Goal: Transaction & Acquisition: Purchase product/service

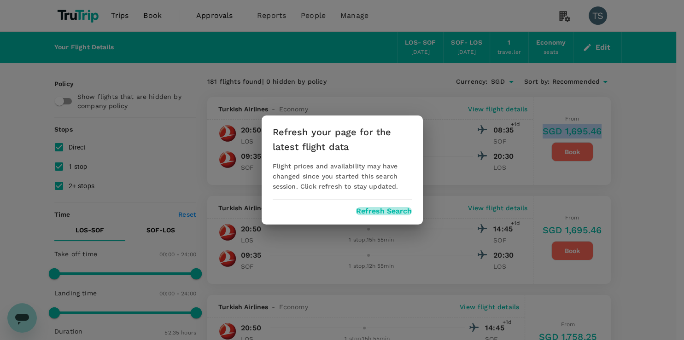
click at [392, 212] on button "Refresh Search" at bounding box center [384, 211] width 56 height 8
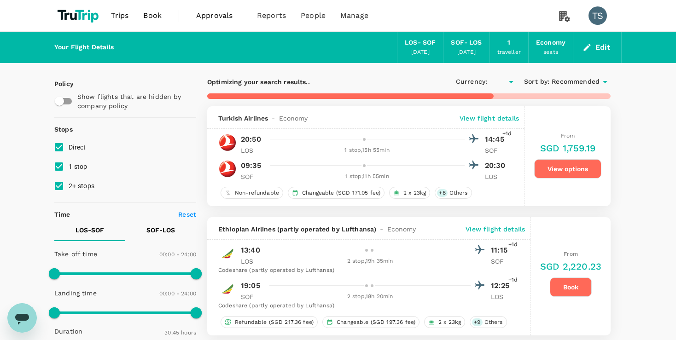
type input "1845"
type input "SGD"
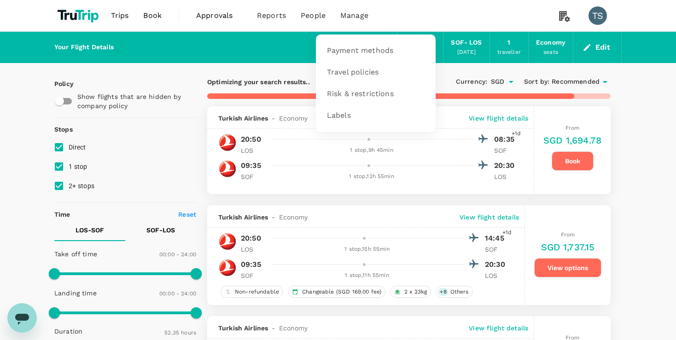
type input "3155"
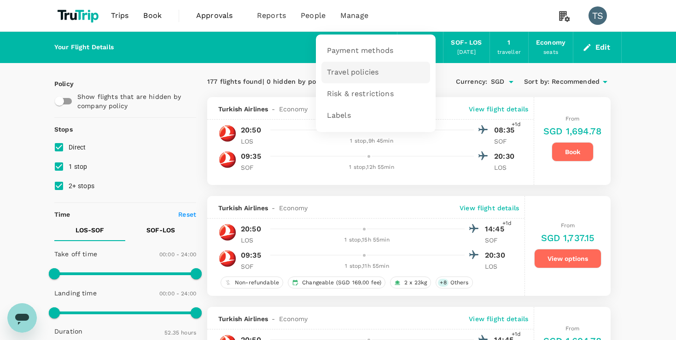
click at [367, 70] on span "Travel policies" at bounding box center [353, 72] width 52 height 11
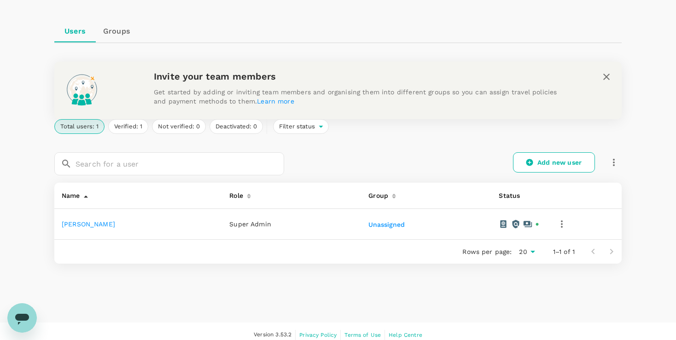
scroll to position [79, 0]
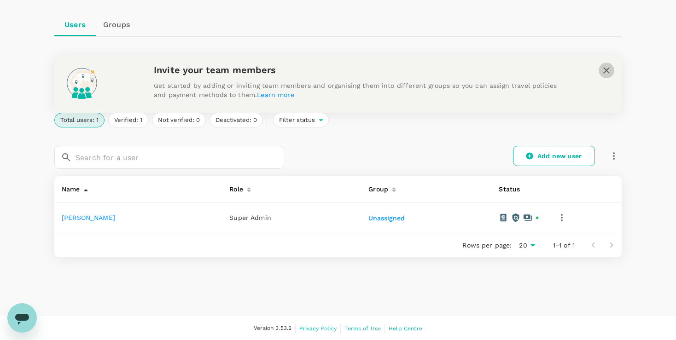
click at [606, 66] on icon "close" at bounding box center [606, 70] width 11 height 11
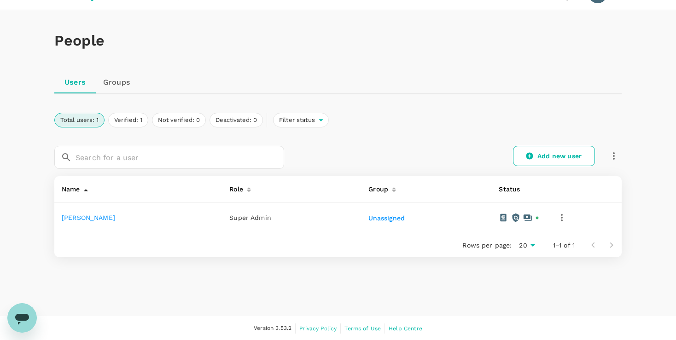
scroll to position [0, 0]
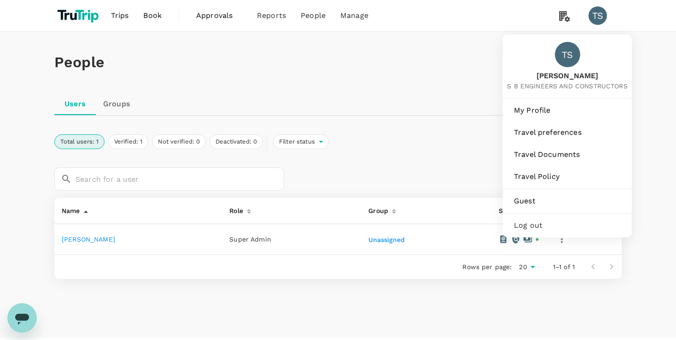
click at [592, 17] on div "TS" at bounding box center [597, 15] width 18 height 18
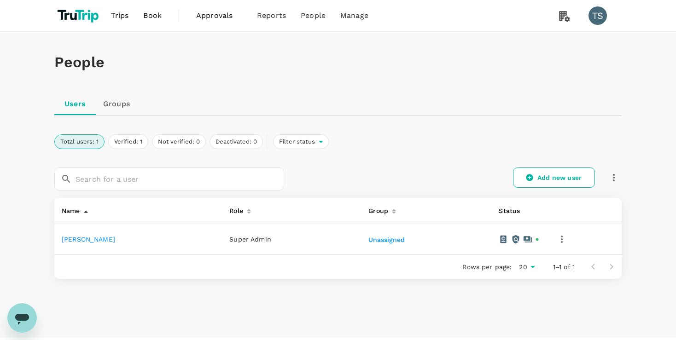
click at [592, 17] on div "TS" at bounding box center [597, 15] width 18 height 18
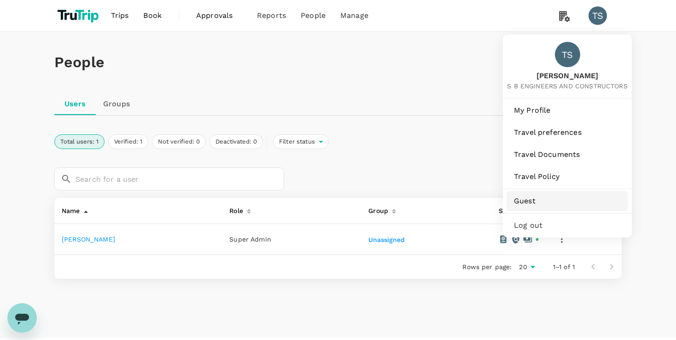
click at [529, 198] on span "Guest" at bounding box center [567, 201] width 107 height 11
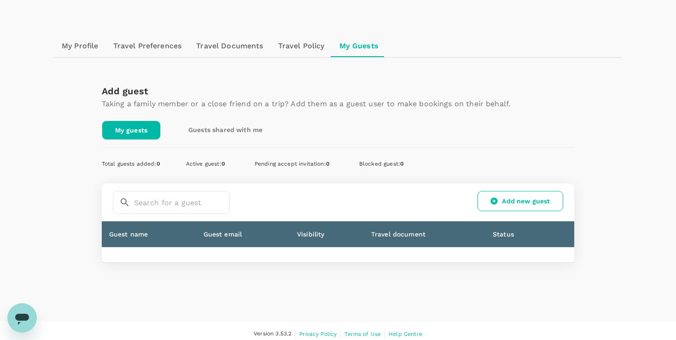
scroll to position [77, 0]
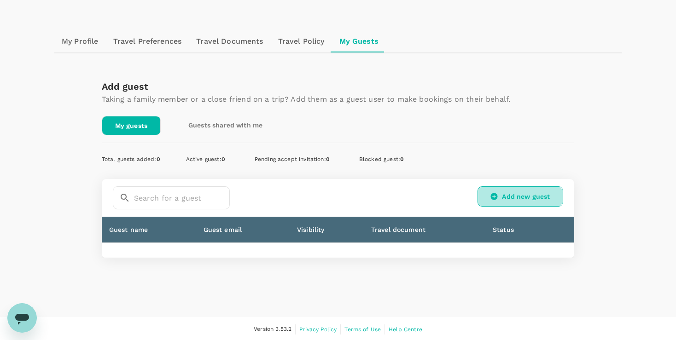
click at [518, 194] on link "Add new guest" at bounding box center [520, 196] width 86 height 20
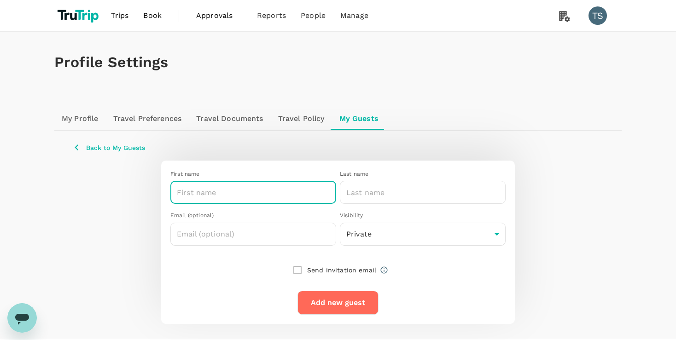
click at [244, 192] on input "text" at bounding box center [253, 192] width 166 height 23
type input "[PERSON_NAME]"
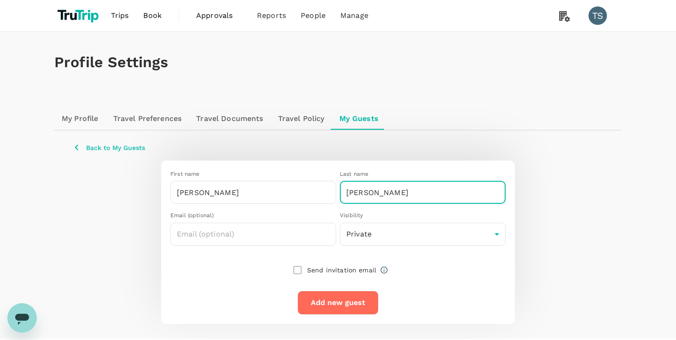
type input "[PERSON_NAME]"
click at [320, 301] on button "Add new guest" at bounding box center [337, 303] width 81 height 24
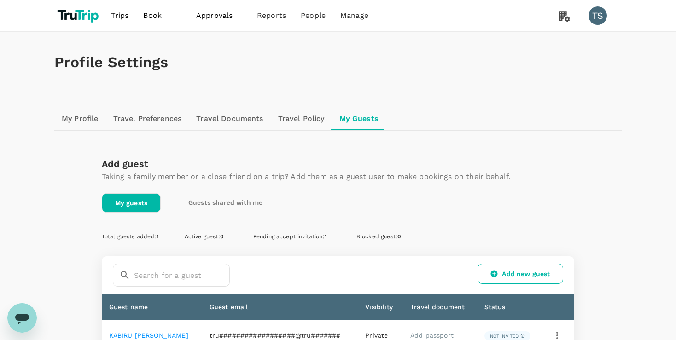
click at [154, 17] on span "Book" at bounding box center [152, 15] width 18 height 11
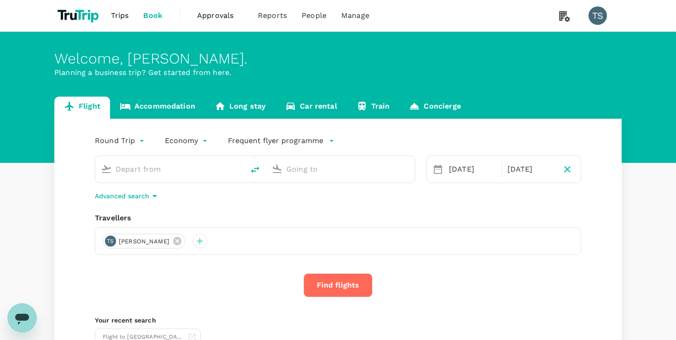
type input "Murtala Muhammed International Airport (LOS)"
type input "Sofia (SOF)"
click at [172, 243] on icon at bounding box center [177, 241] width 10 height 10
click at [111, 243] on div at bounding box center [110, 241] width 15 height 15
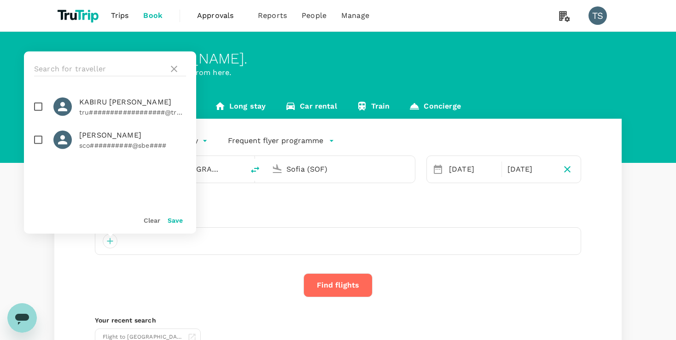
click at [36, 108] on input "checkbox" at bounding box center [38, 106] width 19 height 19
checkbox input "true"
click at [175, 218] on button "Save" at bounding box center [175, 220] width 15 height 7
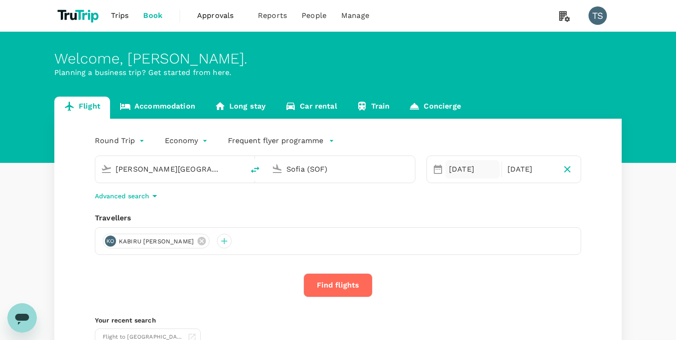
click at [469, 171] on div "18 Oct" at bounding box center [472, 169] width 54 height 18
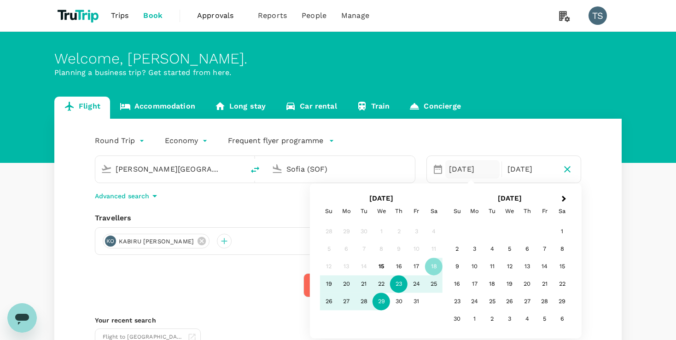
click at [395, 283] on div "23" at bounding box center [398, 284] width 17 height 17
click at [418, 301] on div "31" at bounding box center [415, 301] width 17 height 17
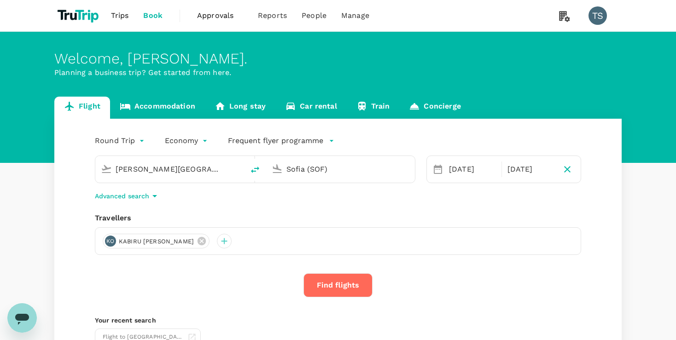
click at [341, 288] on button "Find flights" at bounding box center [337, 285] width 69 height 24
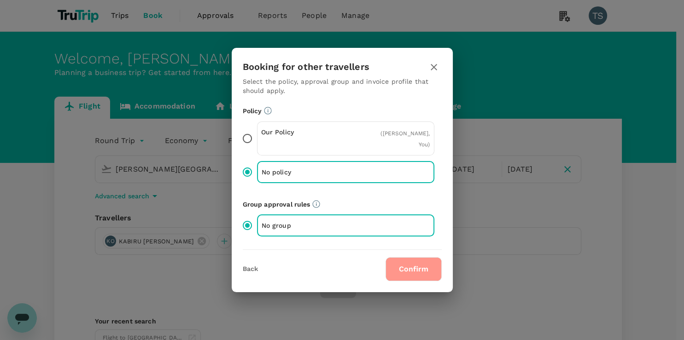
click at [409, 271] on button "Confirm" at bounding box center [413, 269] width 56 height 24
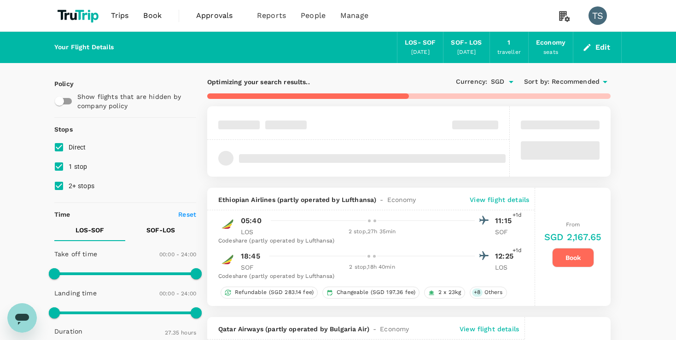
type input "SGD"
type input "1440"
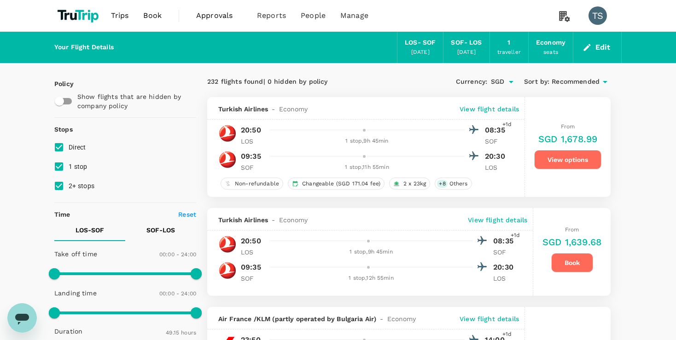
type input "2955"
click at [555, 164] on button "View options" at bounding box center [567, 159] width 67 height 19
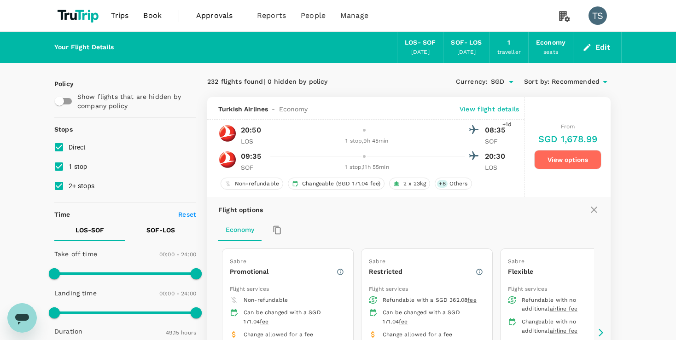
scroll to position [97, 0]
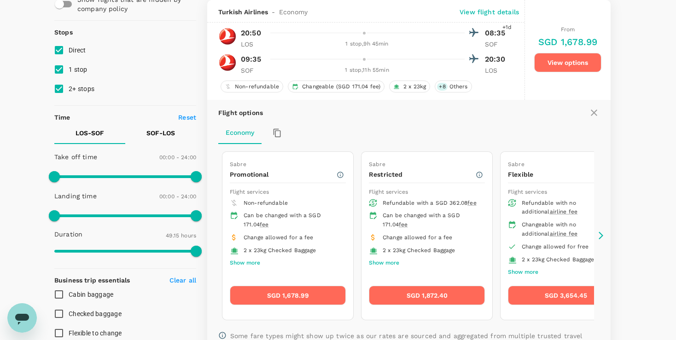
click at [288, 297] on button "SGD 1,678.99" at bounding box center [288, 295] width 116 height 19
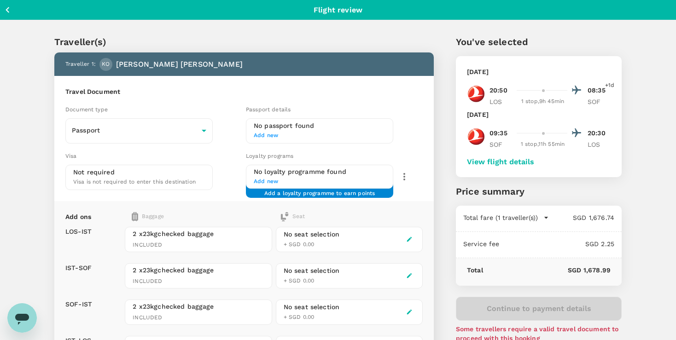
click at [269, 135] on span "Add new" at bounding box center [320, 135] width 132 height 9
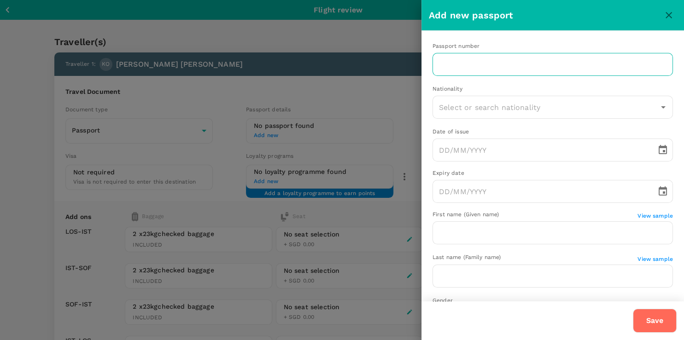
click at [473, 72] on input "text" at bounding box center [552, 64] width 240 height 23
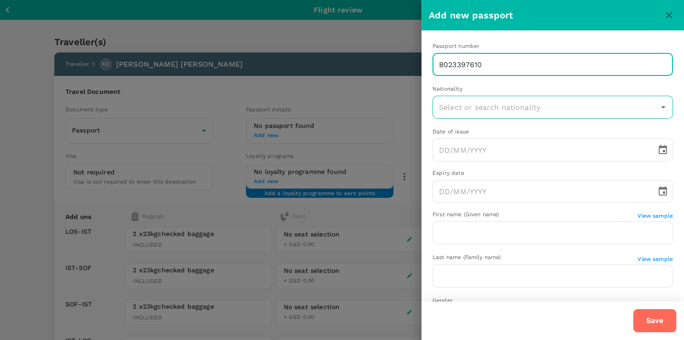
type input "B023397610"
click at [630, 108] on input "text" at bounding box center [545, 107] width 218 height 17
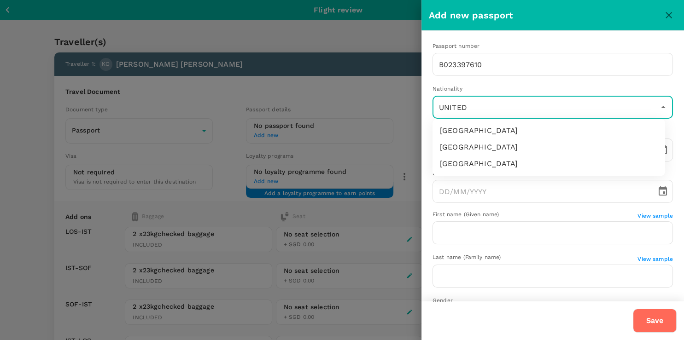
click at [476, 149] on li "United Kingdom" at bounding box center [548, 147] width 232 height 17
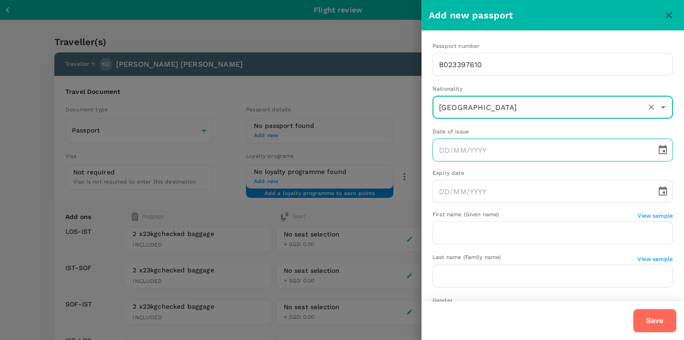
type input "United Kingdom"
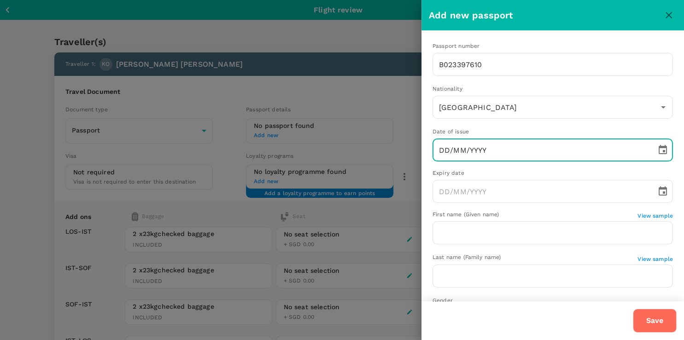
click at [448, 150] on input "DD/MM/YYYY" at bounding box center [540, 150] width 217 height 23
type input "04/04/2022"
type input "United Kingdom"
type input "04/04/2022"
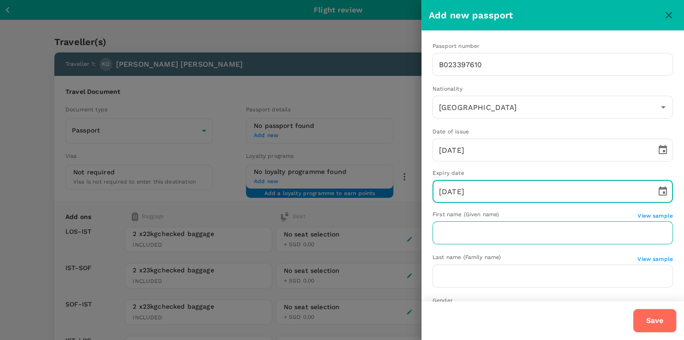
type input "04/04/2030"
click at [480, 230] on input "text" at bounding box center [552, 232] width 240 height 23
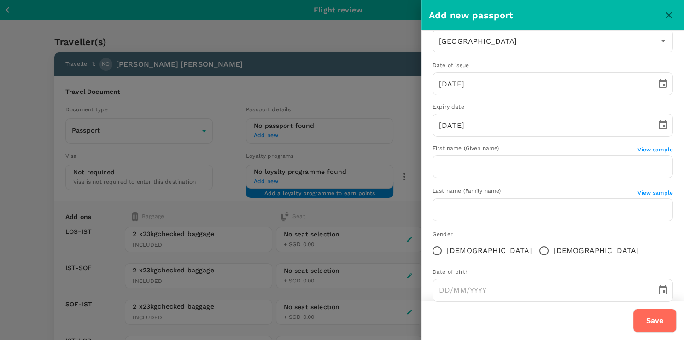
scroll to position [85, 0]
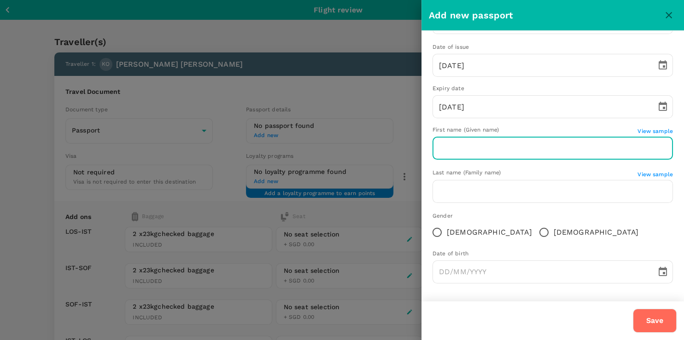
click at [482, 150] on input "text" at bounding box center [552, 148] width 240 height 23
type input "[PERSON_NAME]"
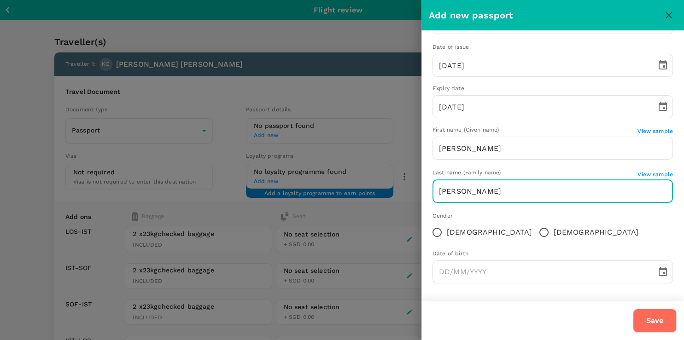
type input "[PERSON_NAME]"
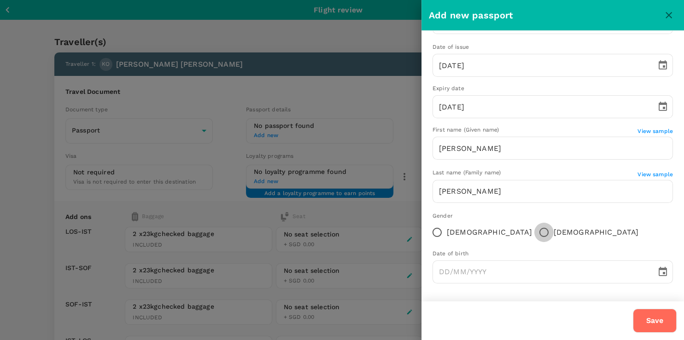
click at [534, 234] on input "Male" at bounding box center [543, 232] width 19 height 19
radio input "true"
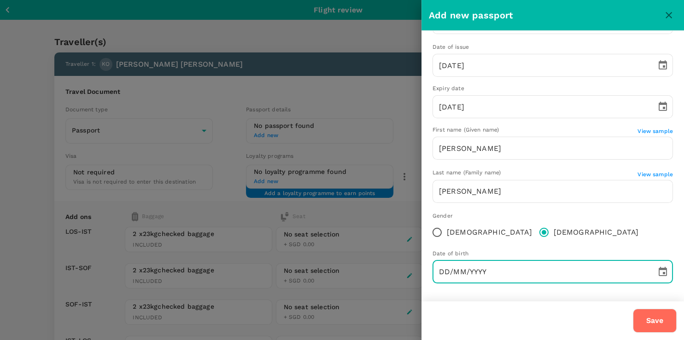
click at [443, 268] on input "DD/MM/YYYY" at bounding box center [540, 272] width 217 height 23
type input "09/05/0001"
type input "United Kingdom"
type input "09/05/1976"
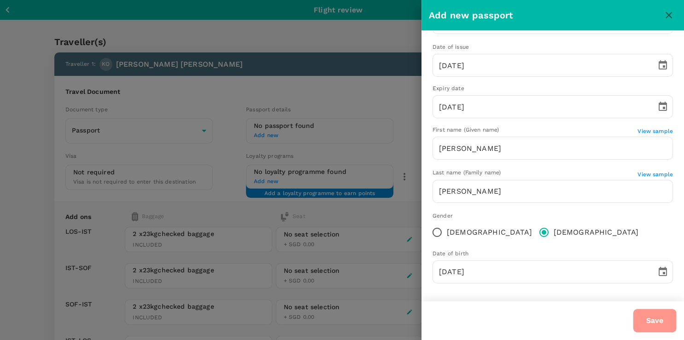
click at [645, 325] on button "Save" at bounding box center [655, 321] width 44 height 24
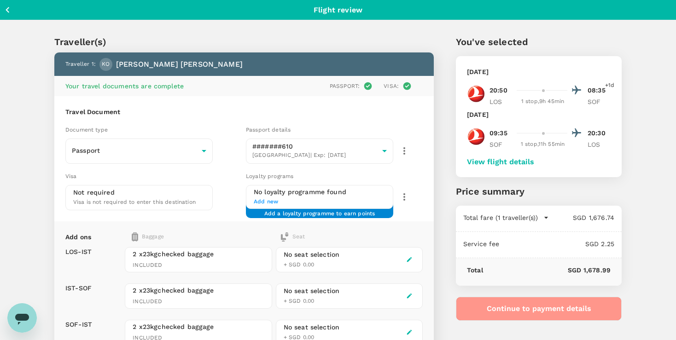
click at [567, 306] on button "Continue to payment details" at bounding box center [539, 309] width 166 height 24
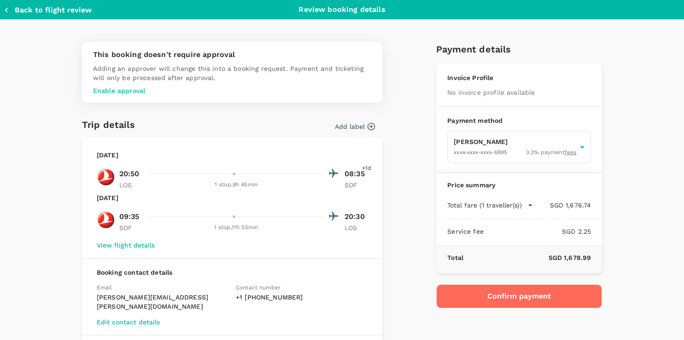
type input "a01e6c2d-43ee-4859-9ca3-1b1750416ba4"
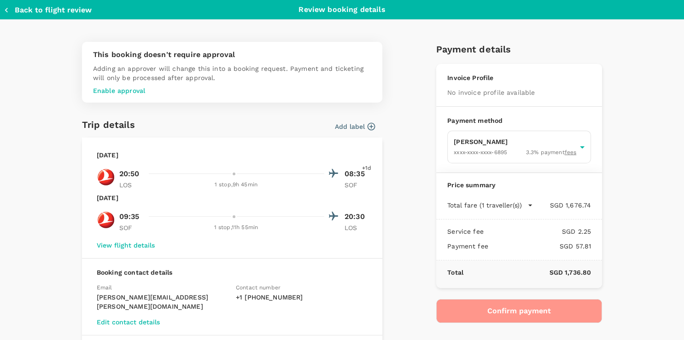
click at [506, 314] on button "Confirm payment" at bounding box center [519, 311] width 166 height 24
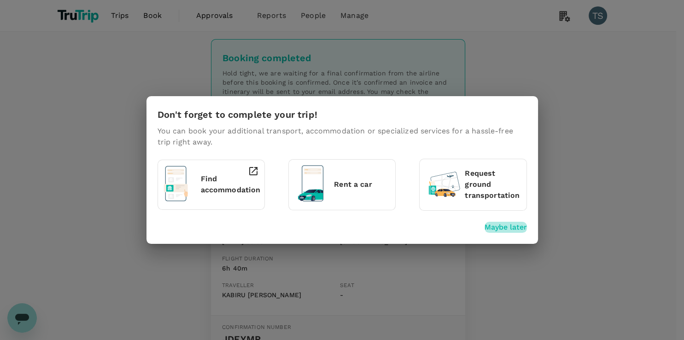
click at [500, 227] on p "Maybe later" at bounding box center [505, 227] width 42 height 11
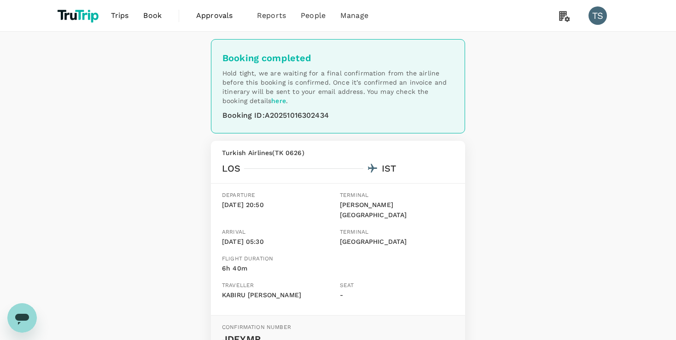
click at [280, 101] on link "here" at bounding box center [278, 100] width 15 height 7
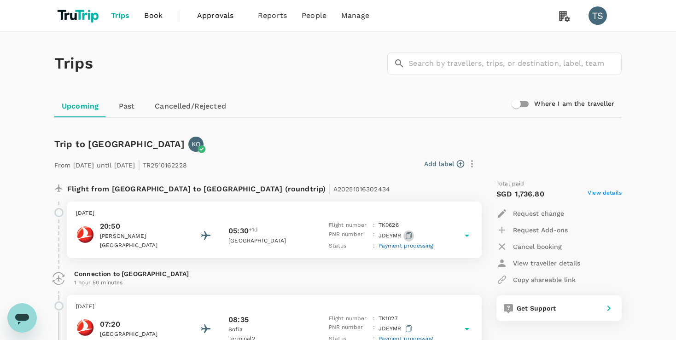
click at [406, 233] on icon "button" at bounding box center [409, 235] width 6 height 7
click at [400, 246] on span "Payment processing" at bounding box center [405, 246] width 55 height 6
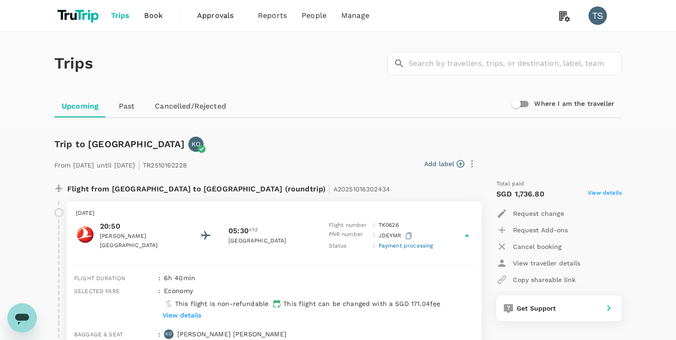
click at [406, 236] on icon "button" at bounding box center [409, 235] width 6 height 7
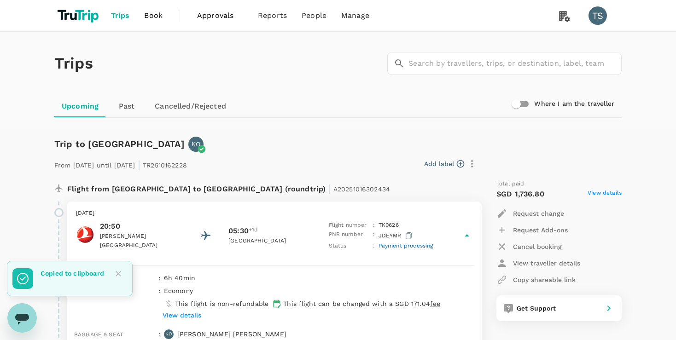
click at [122, 15] on span "Trips" at bounding box center [120, 15] width 19 height 11
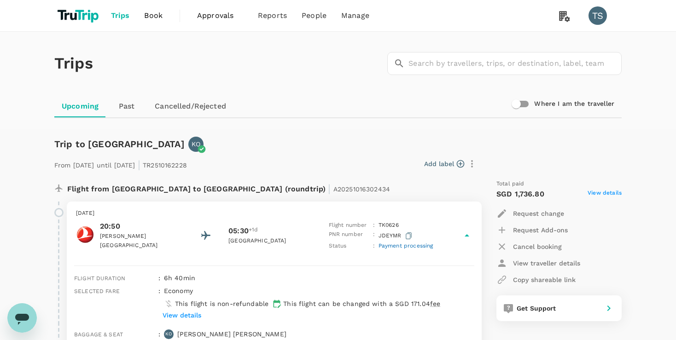
click at [122, 16] on span "Trips" at bounding box center [120, 15] width 19 height 11
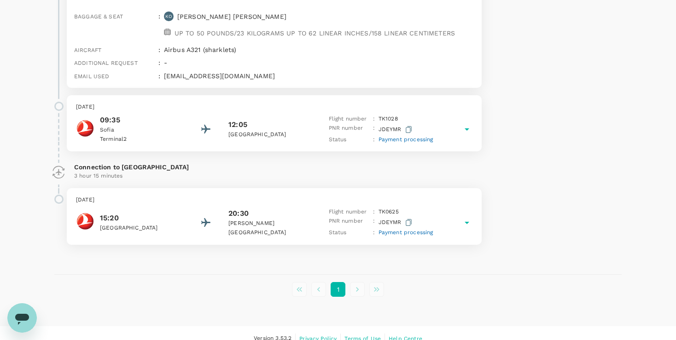
scroll to position [569, 0]
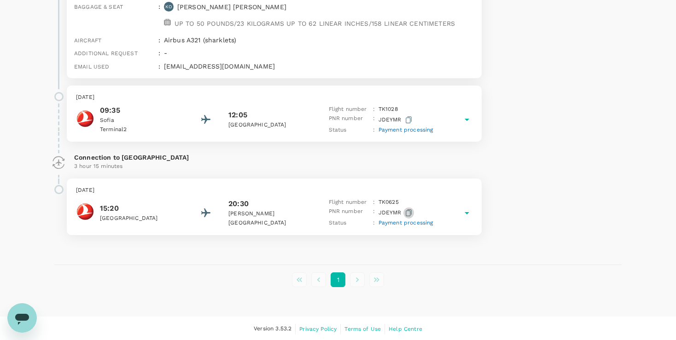
click at [407, 212] on icon "button" at bounding box center [409, 212] width 6 height 7
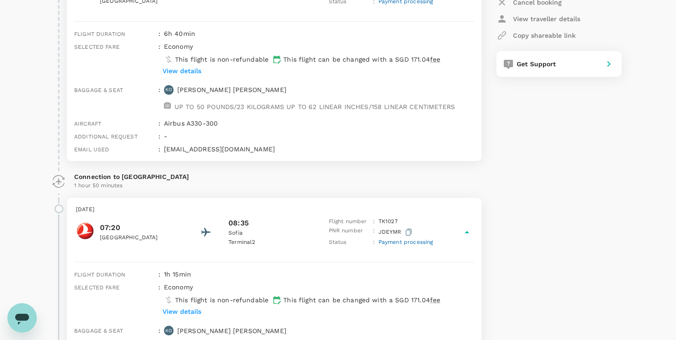
scroll to position [0, 0]
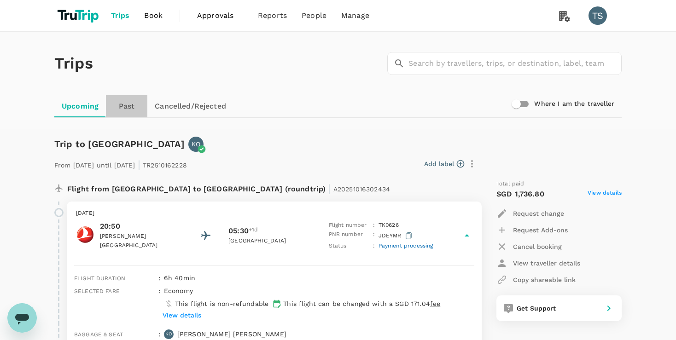
click at [127, 110] on link "Past" at bounding box center [126, 106] width 41 height 22
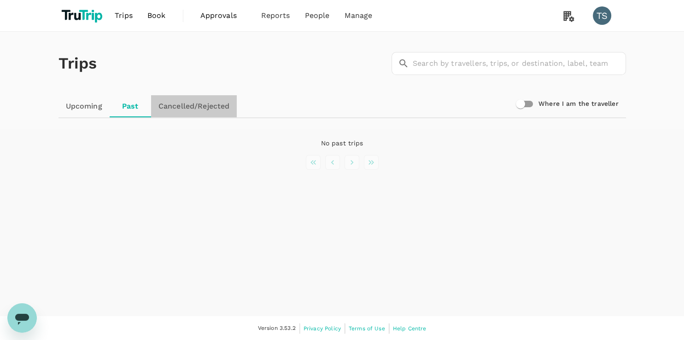
click at [186, 109] on link "Cancelled/Rejected" at bounding box center [194, 106] width 86 height 22
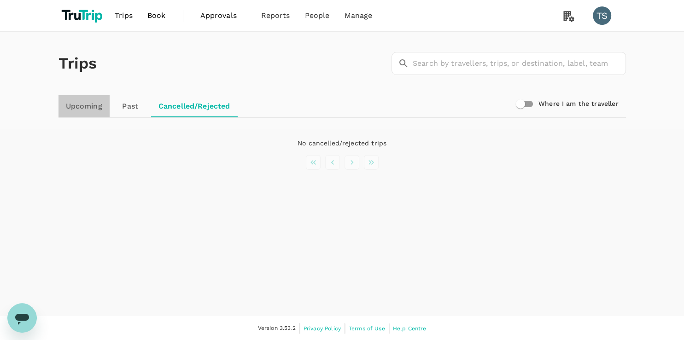
click at [91, 109] on link "Upcoming" at bounding box center [83, 106] width 51 height 22
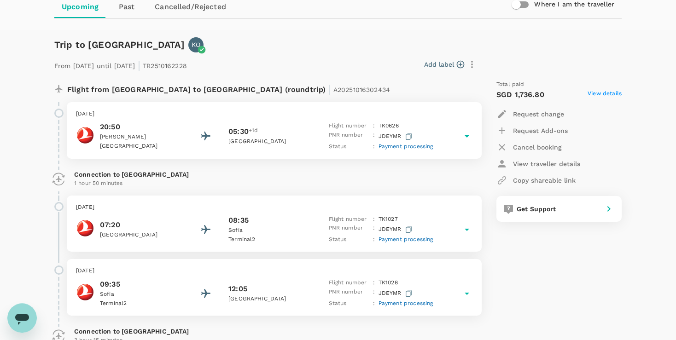
scroll to position [100, 0]
click at [28, 317] on icon "Open messaging window" at bounding box center [22, 319] width 14 height 11
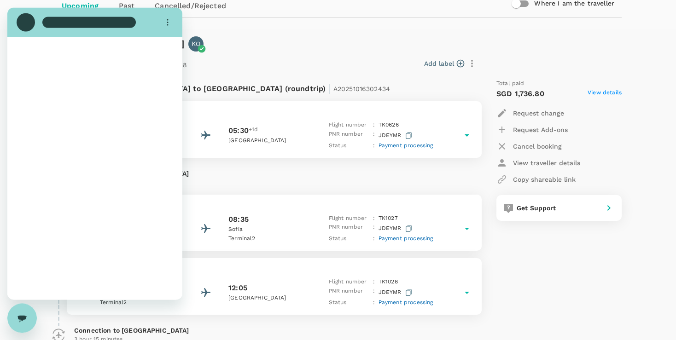
scroll to position [0, 0]
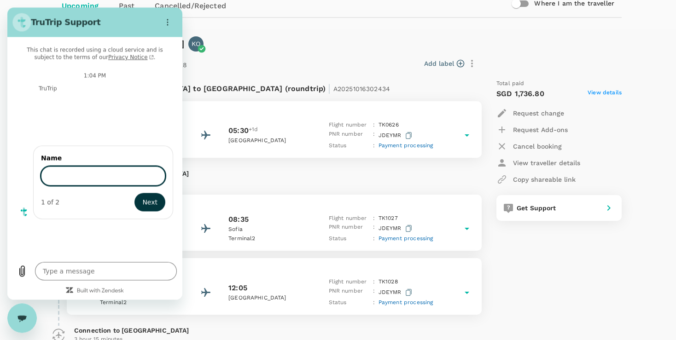
type textarea "x"
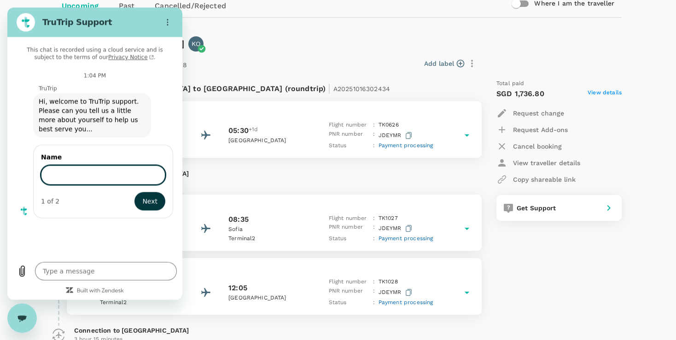
type input "S"
type input "[PERSON_NAME]"
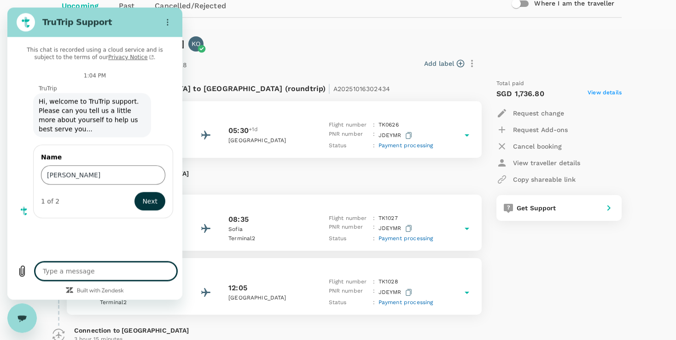
click at [80, 272] on textarea at bounding box center [106, 271] width 142 height 18
click at [152, 202] on span "Next" at bounding box center [149, 201] width 15 height 11
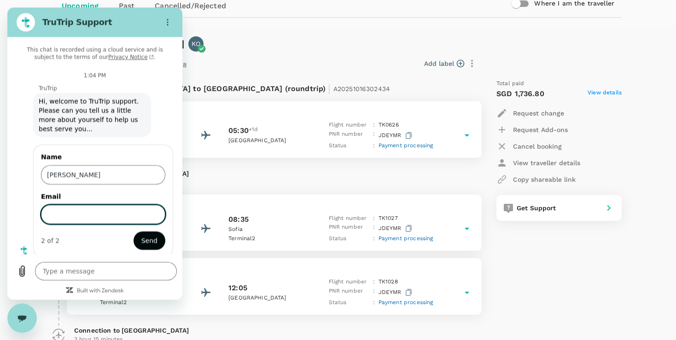
scroll to position [3, 0]
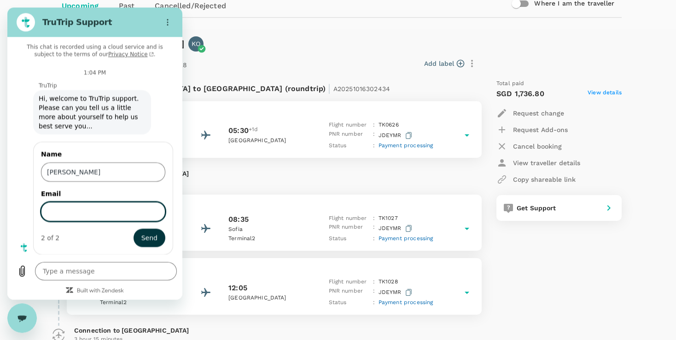
click at [135, 211] on input "Email" at bounding box center [103, 211] width 124 height 19
type textarea "x"
paste input "[PERSON_NAME][EMAIL_ADDRESS][PERSON_NAME][DOMAIN_NAME]"
type input "[PERSON_NAME][EMAIL_ADDRESS][PERSON_NAME][DOMAIN_NAME]"
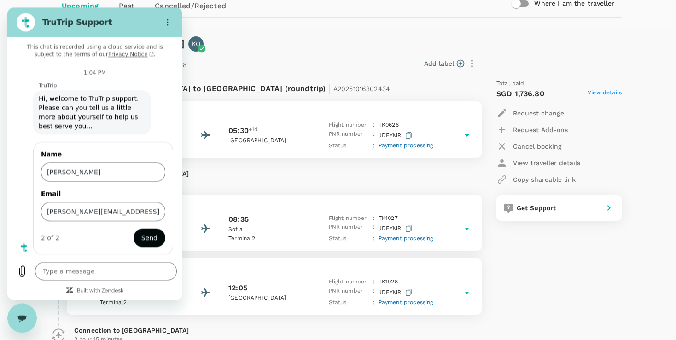
click at [141, 240] on span "Send" at bounding box center [149, 237] width 16 height 11
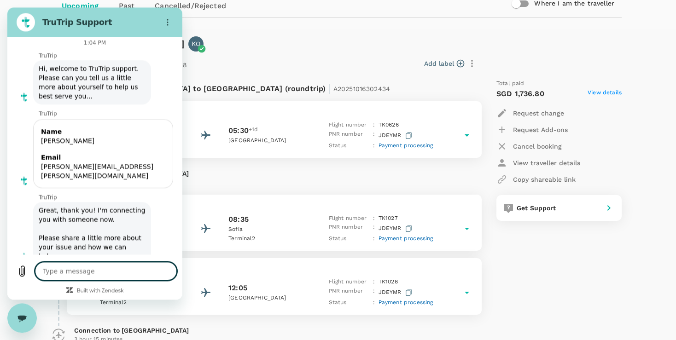
scroll to position [35, 0]
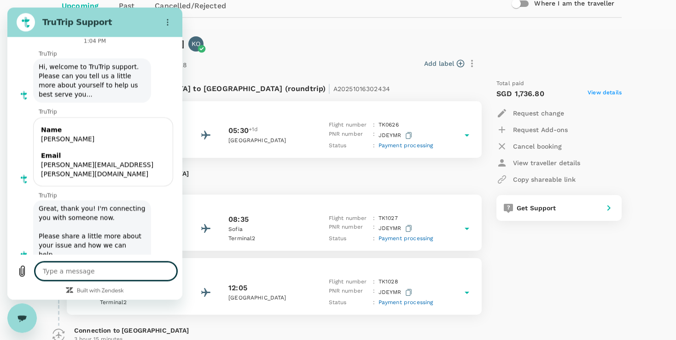
click at [112, 278] on textarea at bounding box center [106, 271] width 142 height 18
type textarea "x"
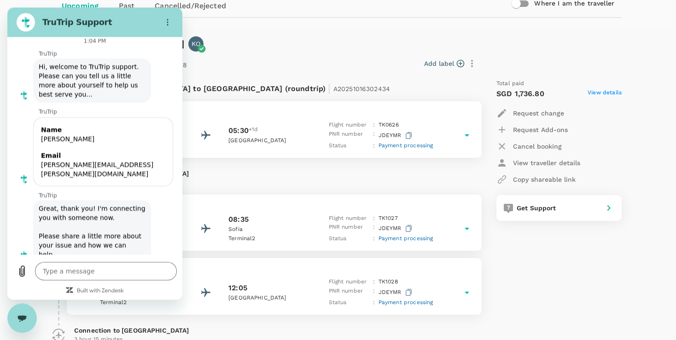
click at [187, 66] on p "From [DATE] until [DATE] | TR2510162228" at bounding box center [120, 63] width 133 height 17
copy p "From [DATE] until [DATE] |"
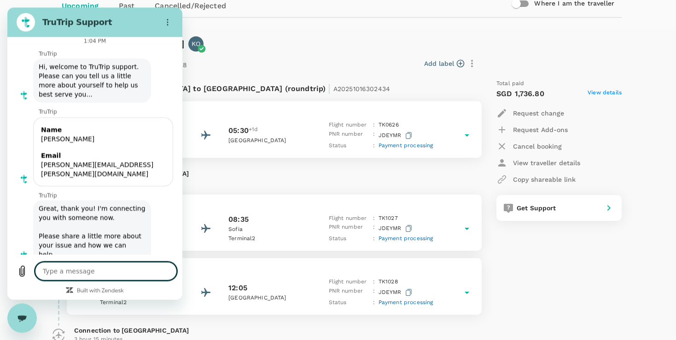
click at [122, 270] on textarea at bounding box center [106, 271] width 142 height 18
type textarea "I"
type textarea "x"
type textarea "I"
type textarea "x"
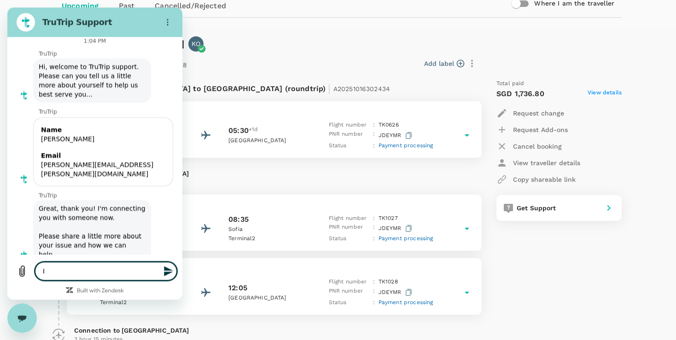
type textarea "I w"
type textarea "x"
type textarea "I wi"
type textarea "x"
type textarea "I wil"
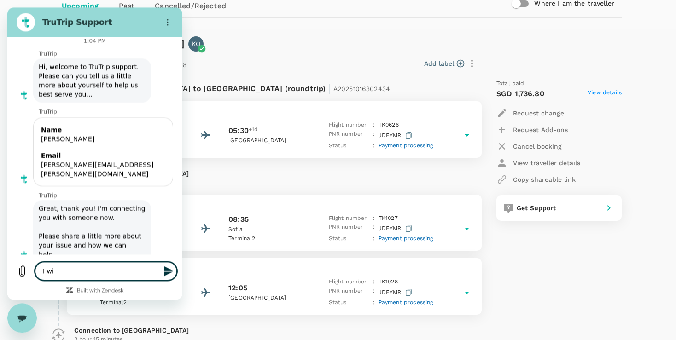
type textarea "x"
type textarea "I will"
type textarea "x"
type textarea "I wil"
type textarea "x"
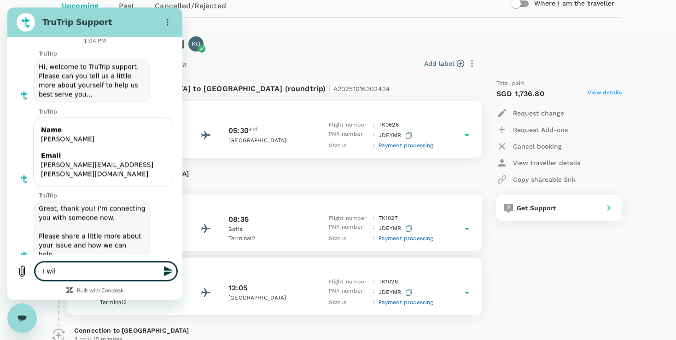
type textarea "I wi"
type textarea "x"
type textarea "I w"
type textarea "x"
type textarea "I wo"
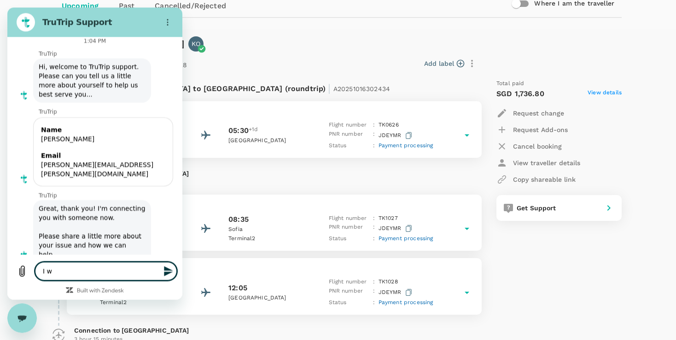
type textarea "x"
type textarea "I wou"
type textarea "x"
type textarea "I woul"
type textarea "x"
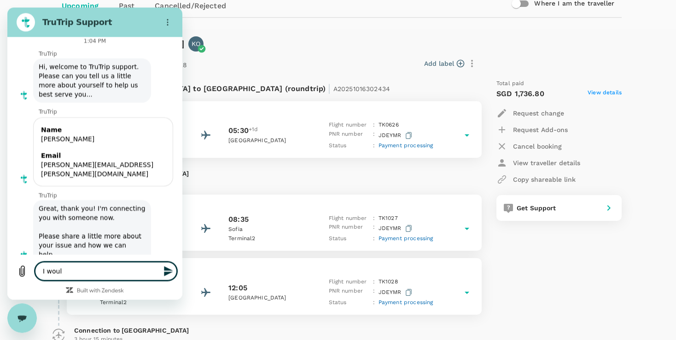
type textarea "I would"
type textarea "x"
type textarea "I would"
type textarea "x"
type textarea "I would l"
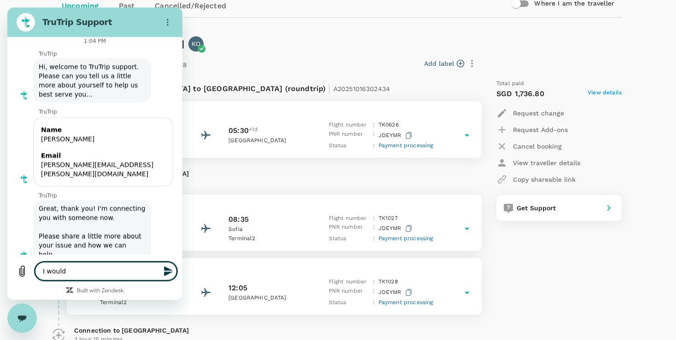
type textarea "x"
type textarea "I would li"
type textarea "x"
type textarea "I would lik"
type textarea "x"
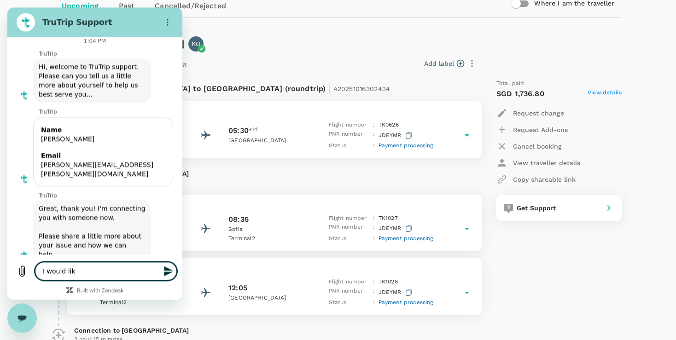
type textarea "I would like"
type textarea "x"
type textarea "I would like"
type textarea "x"
type textarea "I would like t"
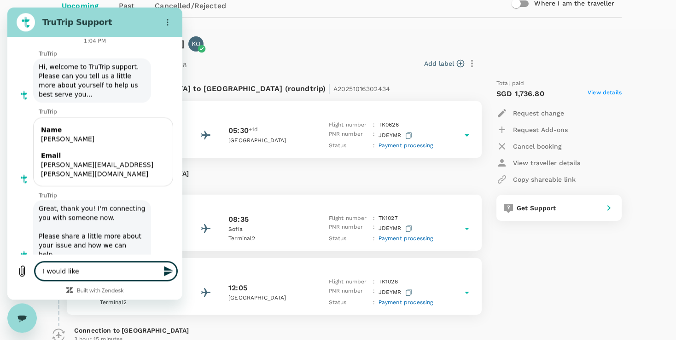
type textarea "x"
type textarea "I would like to"
type textarea "x"
type textarea "I would like to"
type textarea "x"
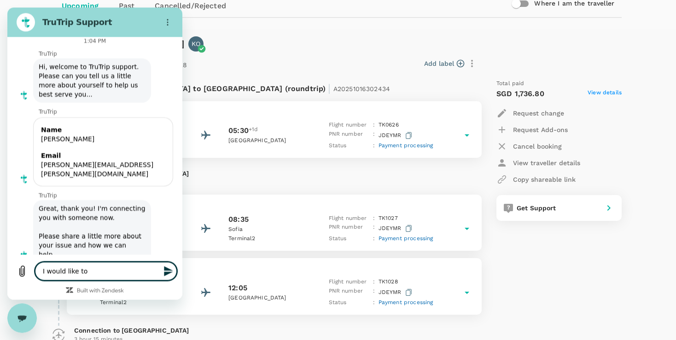
type textarea "I would like to k"
type textarea "x"
type textarea "I would like to kn"
type textarea "x"
type textarea "I would like to kno"
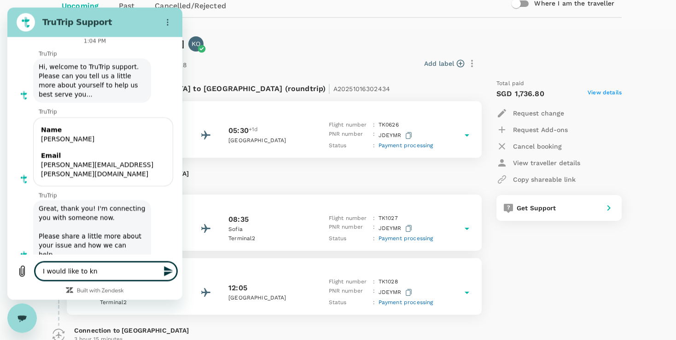
type textarea "x"
type textarea "I would like to know"
type textarea "x"
type textarea "I would like to know"
type textarea "x"
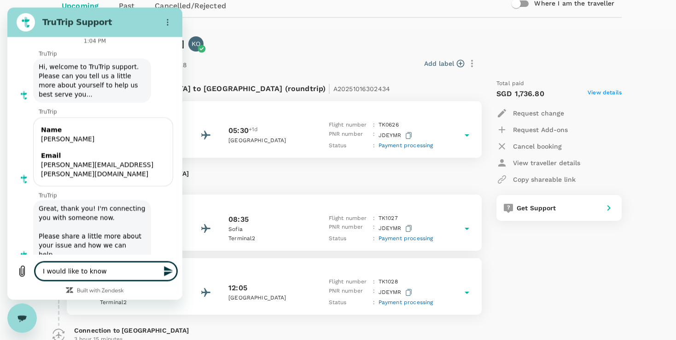
type textarea "I would like to know m"
type textarea "x"
type textarea "I would like to know my"
type textarea "x"
type textarea "I would like to know my"
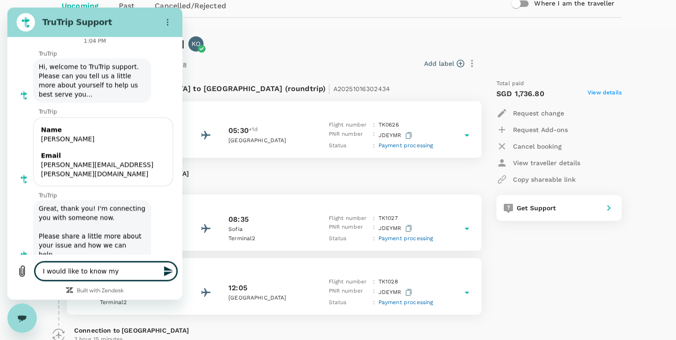
type textarea "x"
type textarea "I would like to know my"
type textarea "x"
type textarea "I would like to know m"
type textarea "x"
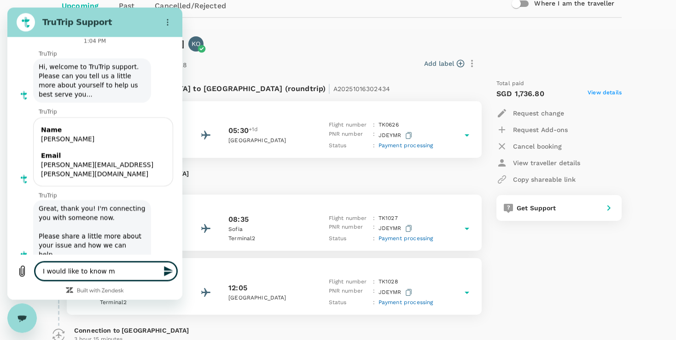
type textarea "I would like to know"
type textarea "x"
type textarea "I would like to know the"
type textarea "x"
type textarea "I would like to know the"
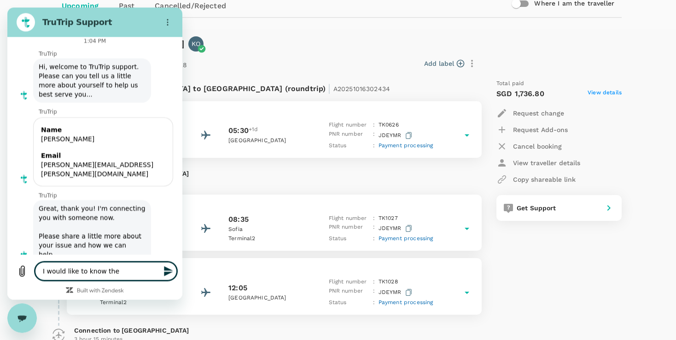
type textarea "x"
type textarea "I would like to know the o"
type textarea "x"
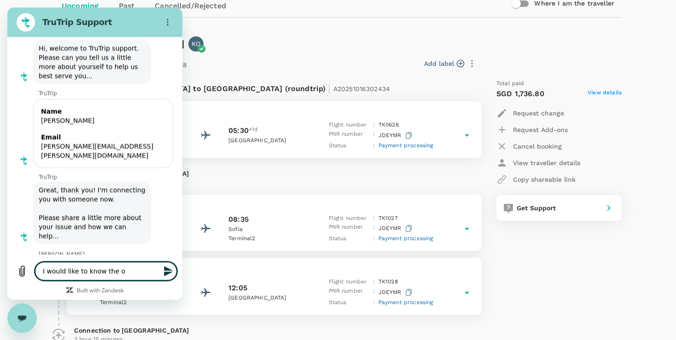
scroll to position [52, 0]
type textarea "I would like to know the or"
type textarea "x"
type textarea "I would like to know the ord"
type textarea "x"
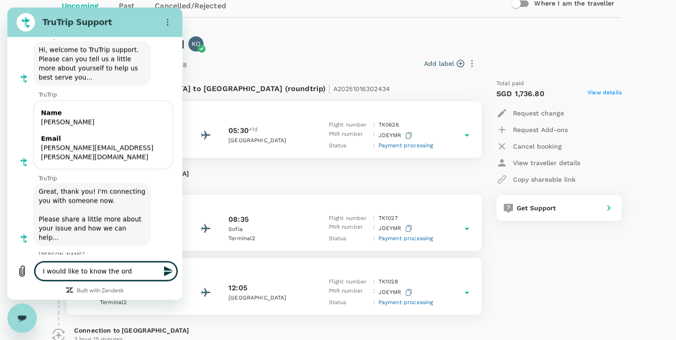
type textarea "I would like to know the orde"
type textarea "x"
type textarea "I would like to know the order"
type textarea "x"
type textarea "I would like to know the order"
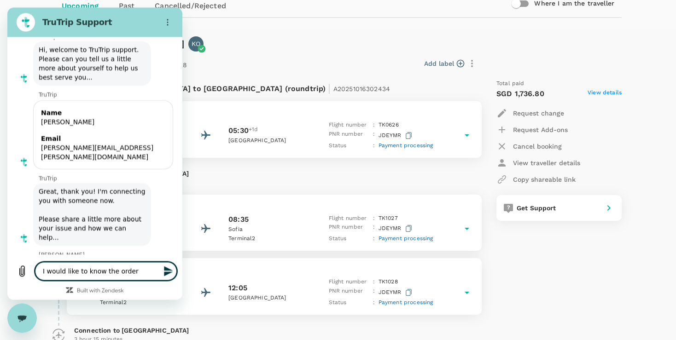
type textarea "x"
type textarea "I would like to know the order n"
type textarea "x"
type textarea "I would like to know the order nu"
type textarea "x"
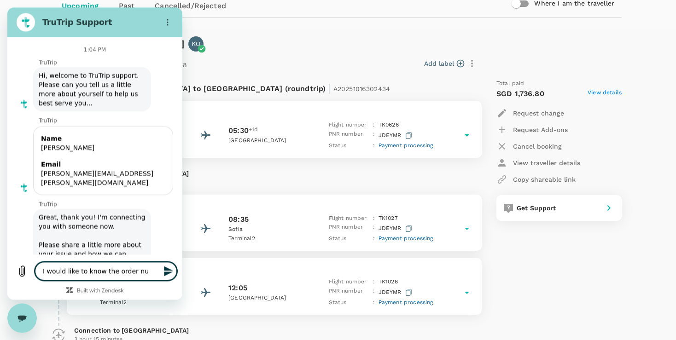
type textarea "I would like to know the order num"
type textarea "x"
type textarea "I would like to know the order numb"
type textarea "x"
type textarea "I would like to know the order numbe"
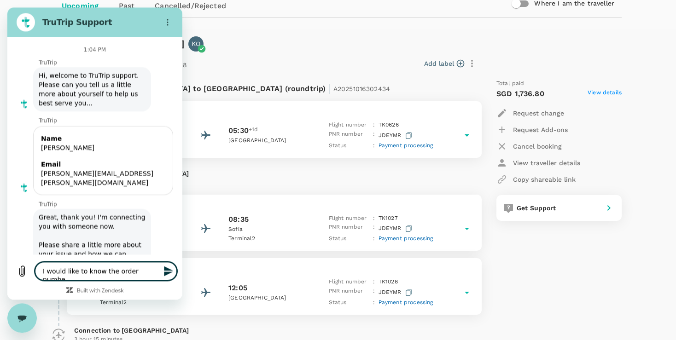
type textarea "x"
type textarea "I would like to know the order number"
type textarea "x"
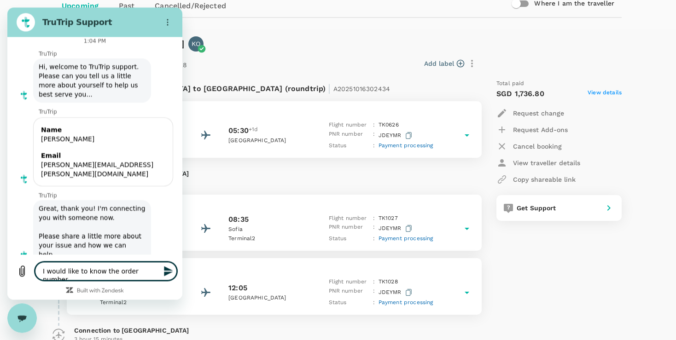
type textarea "I would like to know the order number"
type textarea "x"
paste textarea "From [DATE] until [DATE] | TR2510162228"
type textarea "I would like to know the order number From [DATE] until [DATE] | TR2510162228"
type textarea "x"
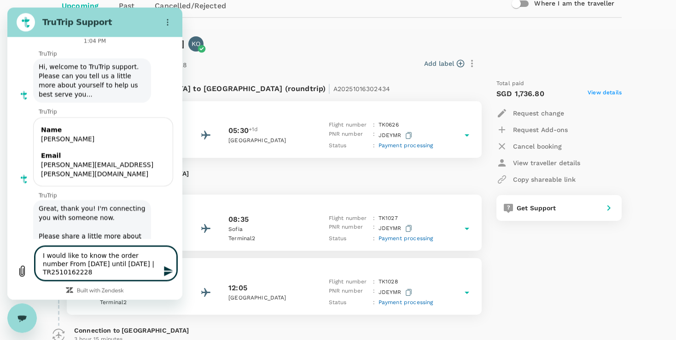
type textarea "I would like to know the order number From [DATE] until [DATE] | TR2510162228"
type textarea "x"
drag, startPoint x: 150, startPoint y: 262, endPoint x: 32, endPoint y: 263, distance: 118.3
click at [35, 263] on textarea "I would like to know the order number From [DATE] until [DATE] | TR2510162228" at bounding box center [106, 263] width 142 height 34
type textarea "I would like to know the order number TR2510162228"
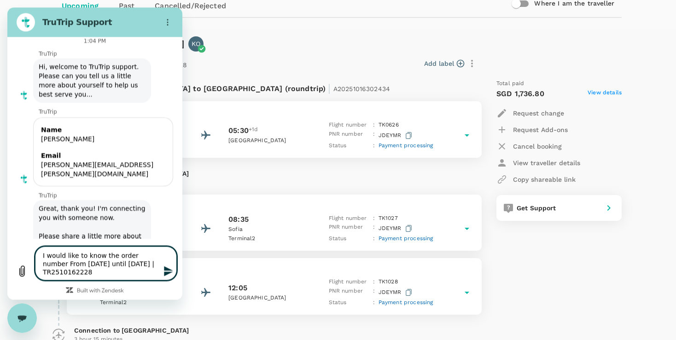
type textarea "x"
click at [112, 273] on textarea "I would like to know the order number TR2510162228" at bounding box center [106, 268] width 142 height 26
type textarea "I would like to know the order number TR2510162228"
type textarea "x"
type textarea "I would like to know the order number TR2510162228 s"
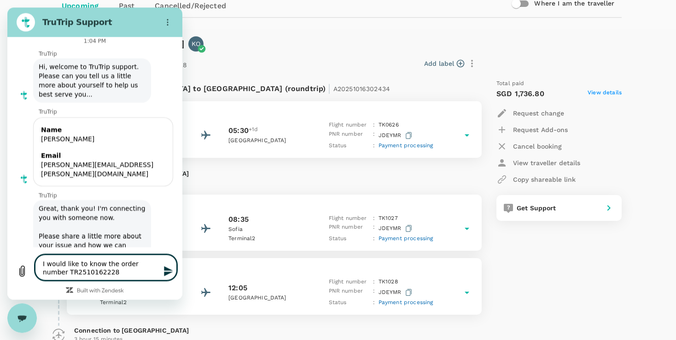
type textarea "x"
type textarea "I would like to know the order number TR2510162228 st"
type textarea "x"
type textarea "I would like to know the order number TR2510162228 sta"
type textarea "x"
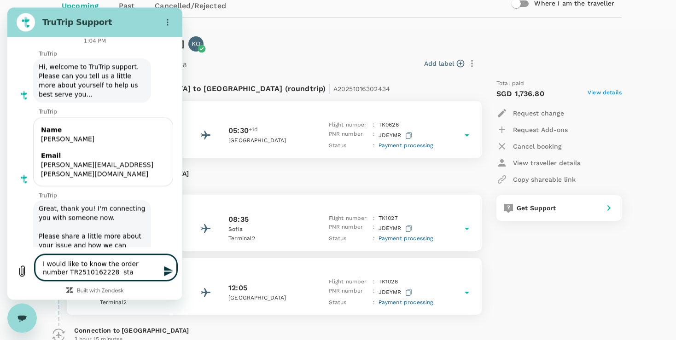
type textarea "I would like to know the order number TR2510162228 stat"
type textarea "x"
type textarea "I would like to know the order number TR2510162228 statu"
type textarea "x"
type textarea "I would like to know the order number TR2510162228 status"
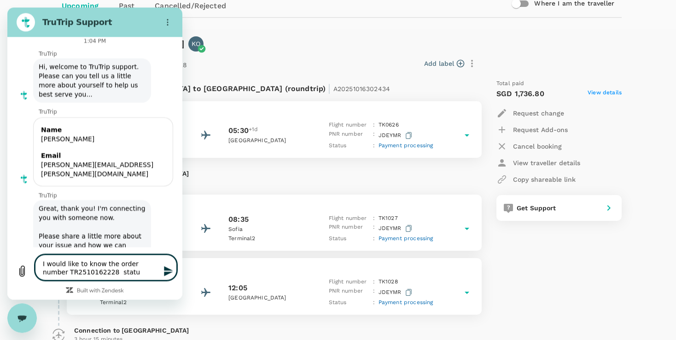
type textarea "x"
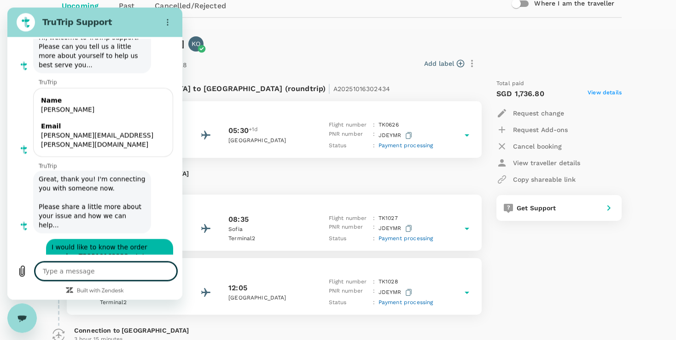
scroll to position [66, 0]
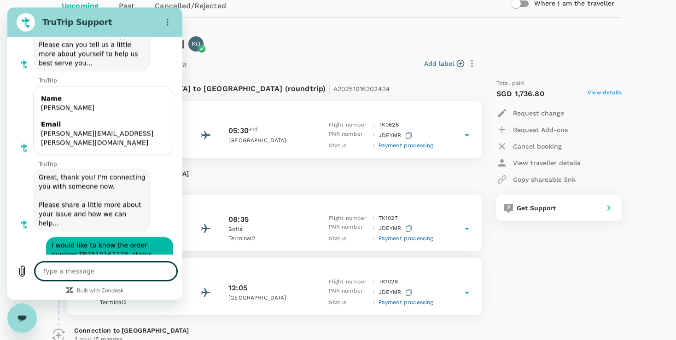
type textarea "x"
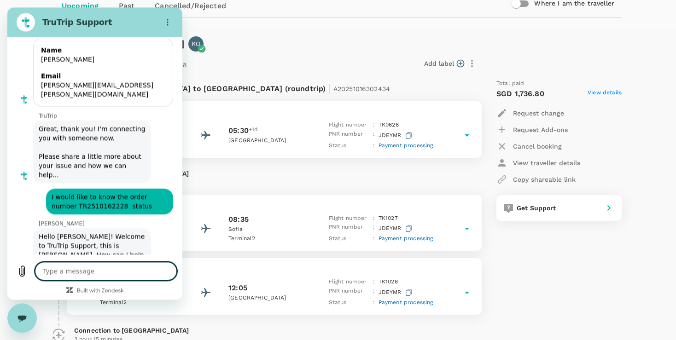
type textarea "I"
type textarea "x"
type textarea "I"
type textarea "x"
type textarea "I w"
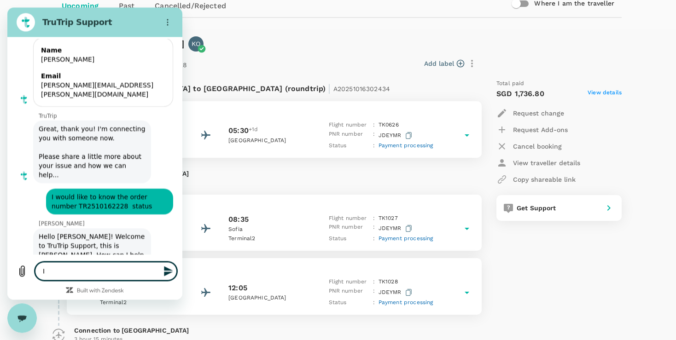
type textarea "x"
type textarea "I wi"
type textarea "x"
type textarea "I wil"
type textarea "x"
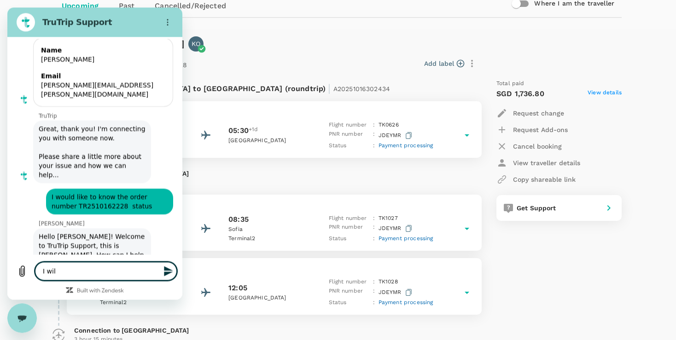
type textarea "I will"
type textarea "x"
type textarea "I will"
type textarea "x"
type textarea "I will l"
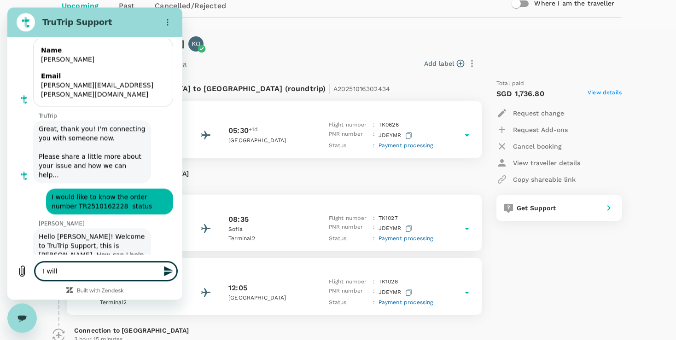
type textarea "x"
type textarea "I will li"
type textarea "x"
type textarea "I will lik"
type textarea "x"
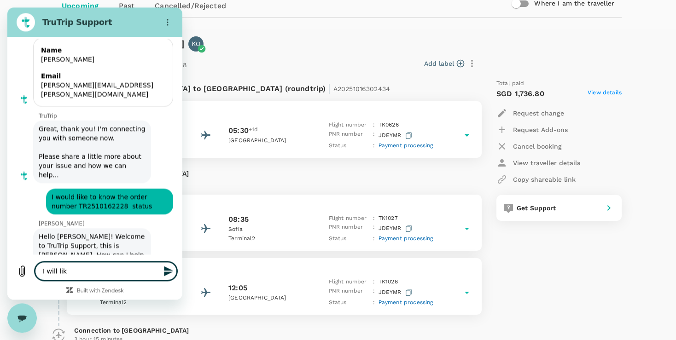
type textarea "I will like"
type textarea "x"
type textarea "I will like"
type textarea "x"
type textarea "I will like t"
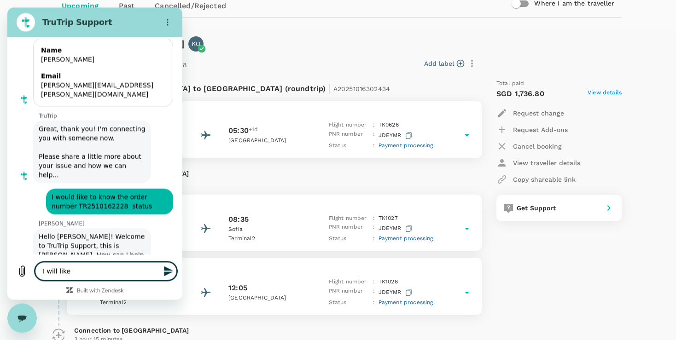
type textarea "x"
type textarea "I will like to"
type textarea "x"
type textarea "I will like to"
type textarea "x"
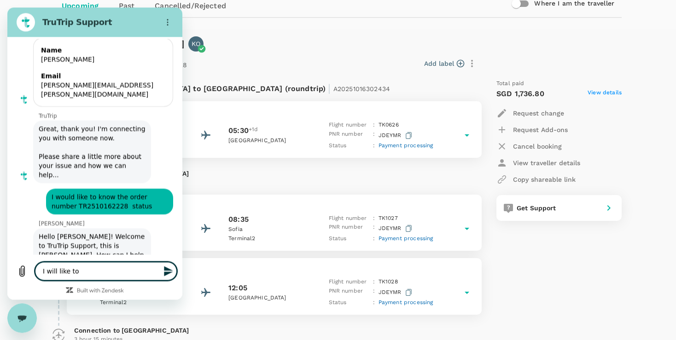
type textarea "I will like to k"
type textarea "x"
type textarea "I will like to kn"
type textarea "x"
type textarea "I will like to kno"
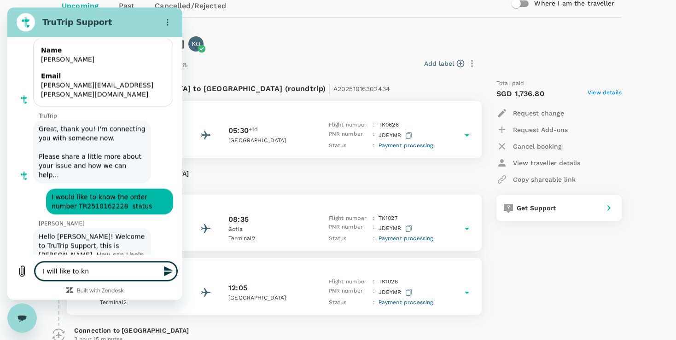
type textarea "x"
type textarea "I will like to know"
type textarea "x"
type textarea "I will like to know"
type textarea "x"
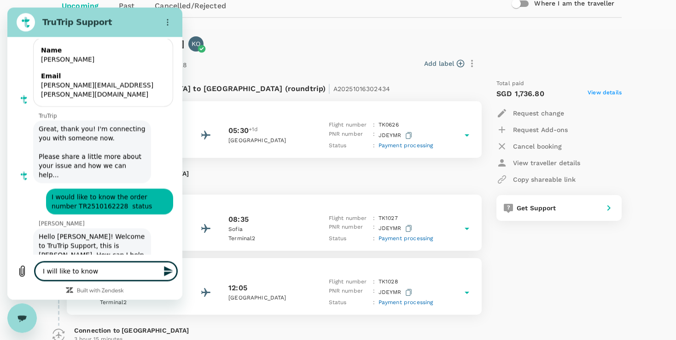
type textarea "I will like to know t"
type textarea "x"
type textarea "I will like to know th"
type textarea "x"
type textarea "I will like to know thi"
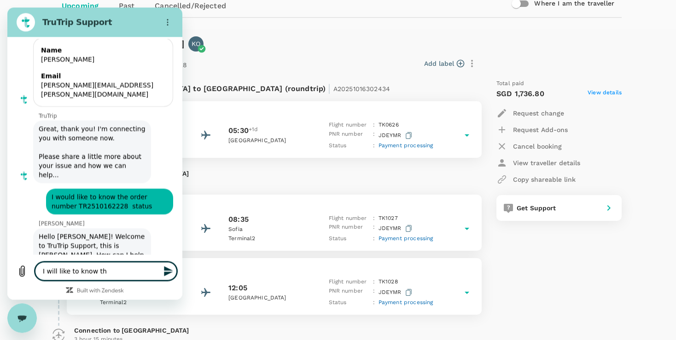
type textarea "x"
type textarea "I will like to know this"
type textarea "x"
type textarea "I will like to know this"
type textarea "x"
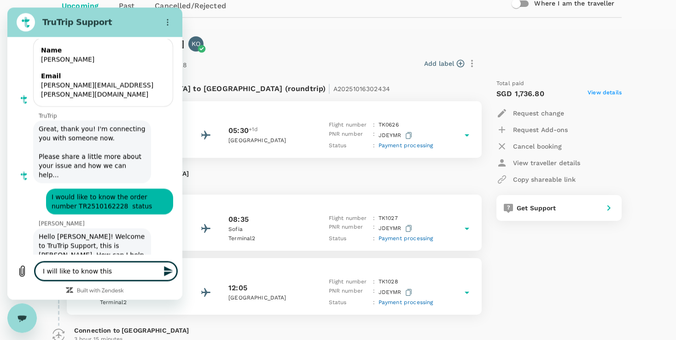
type textarea "I will like to know this o"
type textarea "x"
type textarea "I will like to know this ot"
type textarea "x"
type textarea "I will like to know this o"
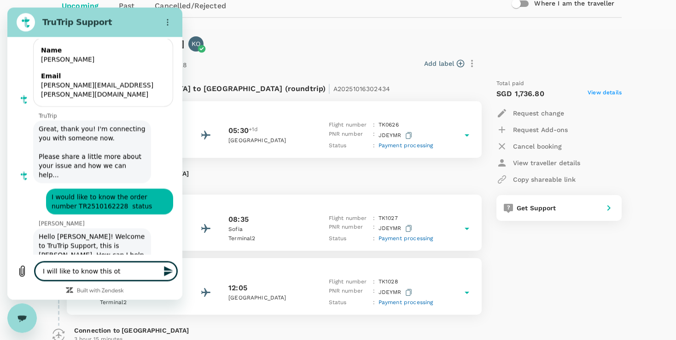
type textarea "x"
type textarea "I will like to know this or"
type textarea "x"
type textarea "I will like to know this ord"
type textarea "x"
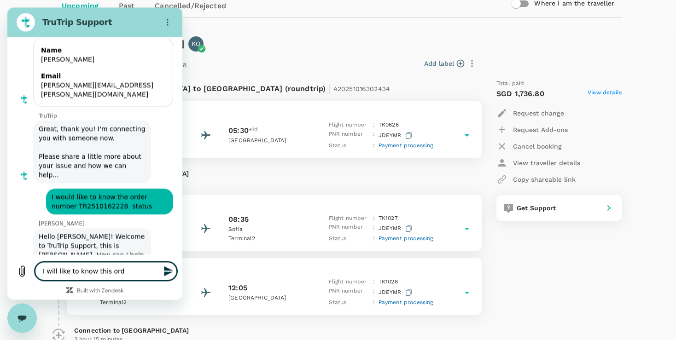
type textarea "I will like to know this orde"
type textarea "x"
type textarea "I will like to know this order"
type textarea "x"
type textarea "I will like to know this order"
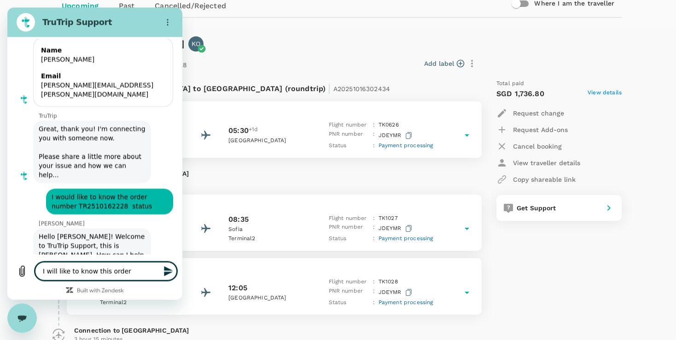
type textarea "x"
type textarea "I will like to know this order s"
type textarea "x"
type textarea "I will like to know this order st"
type textarea "x"
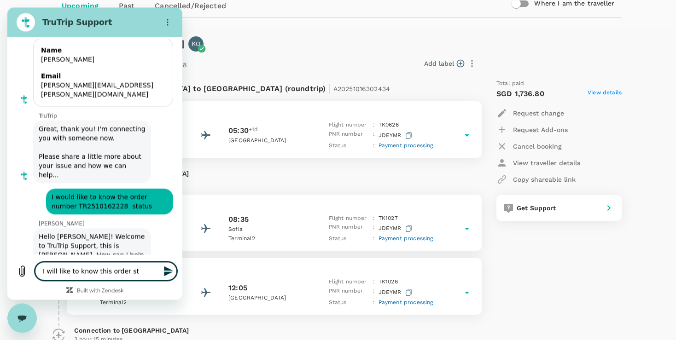
type textarea "I will like to know this order sta"
type textarea "x"
type textarea "I will like to know this order stat"
type textarea "x"
type textarea "I will like to know this order statu"
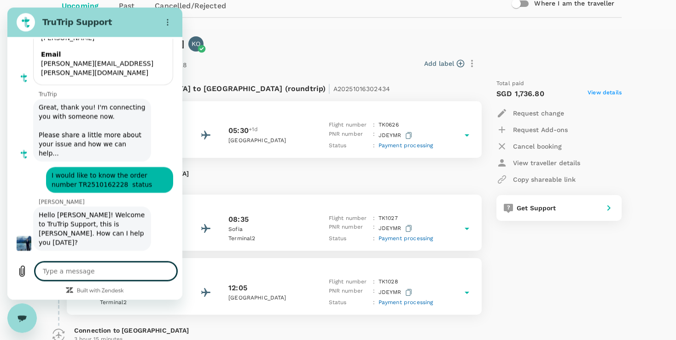
paste textarea "From [DATE] until [DATE] | TR2510162228"
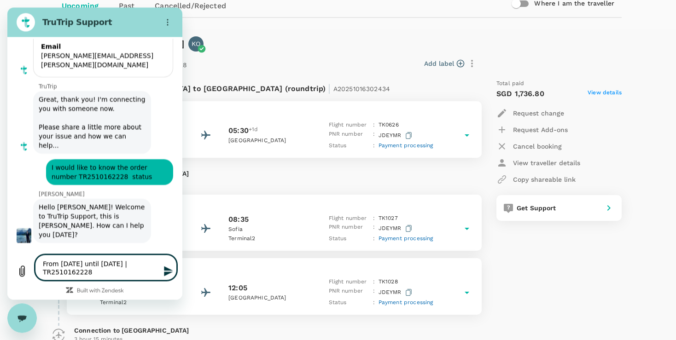
drag, startPoint x: 148, startPoint y: 265, endPoint x: 25, endPoint y: 242, distance: 125.5
click at [35, 255] on textarea "From [DATE] until [DATE] | TR2510162228" at bounding box center [106, 268] width 142 height 26
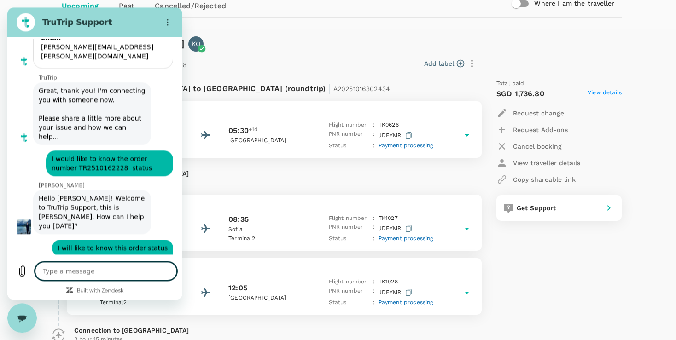
scroll to position [154, 0]
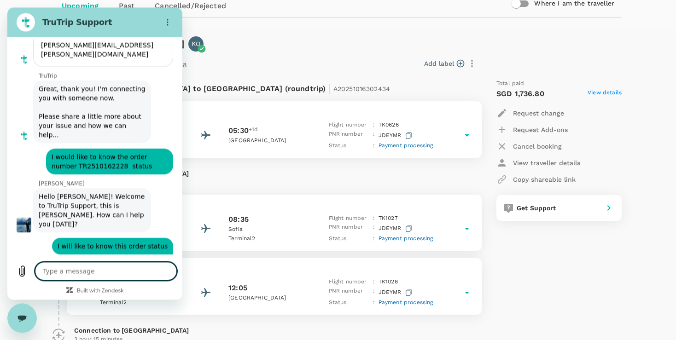
click at [106, 270] on textarea at bounding box center [106, 271] width 142 height 18
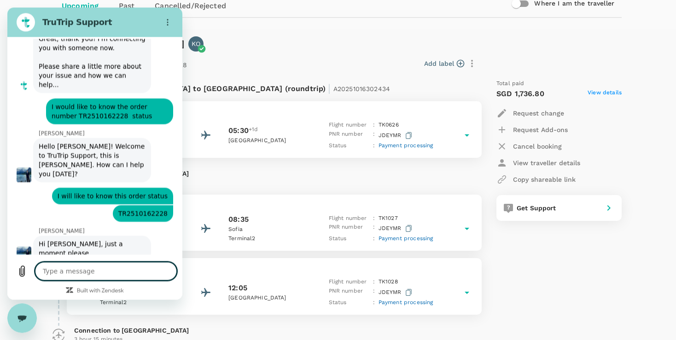
scroll to position [206, 0]
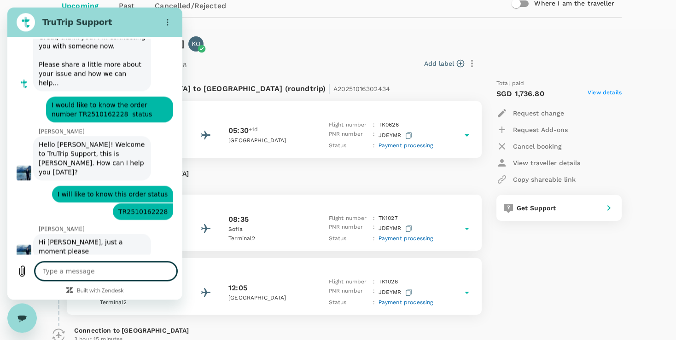
click at [117, 273] on textarea at bounding box center [106, 271] width 142 height 18
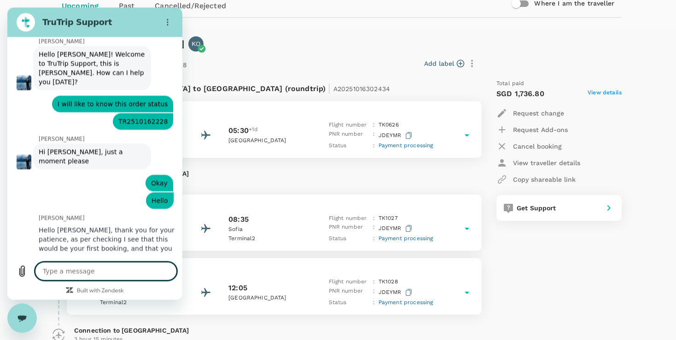
scroll to position [296, 0]
click at [110, 276] on textarea at bounding box center [106, 271] width 142 height 18
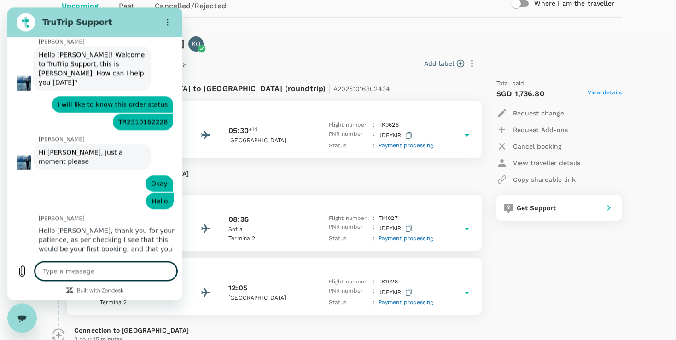
click at [110, 276] on textarea at bounding box center [106, 271] width 142 height 18
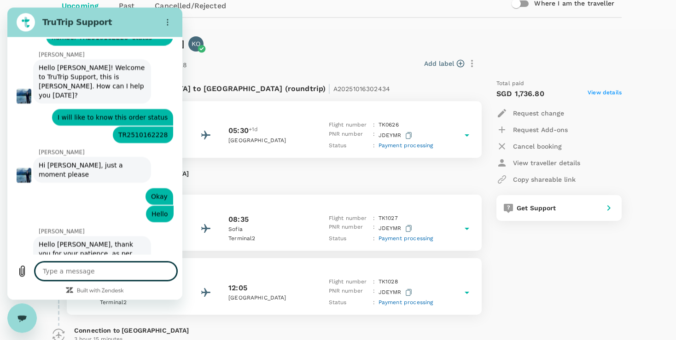
scroll to position [291, 0]
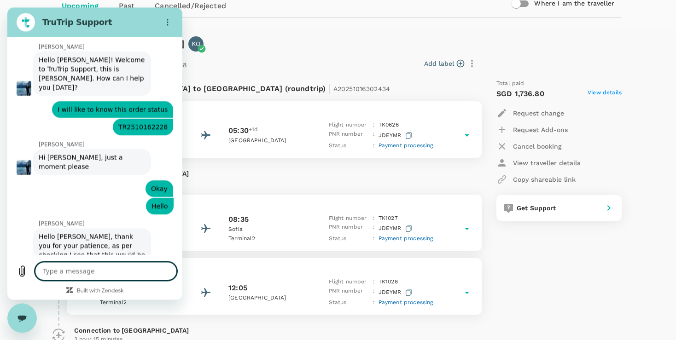
click at [110, 276] on textarea at bounding box center [106, 271] width 142 height 18
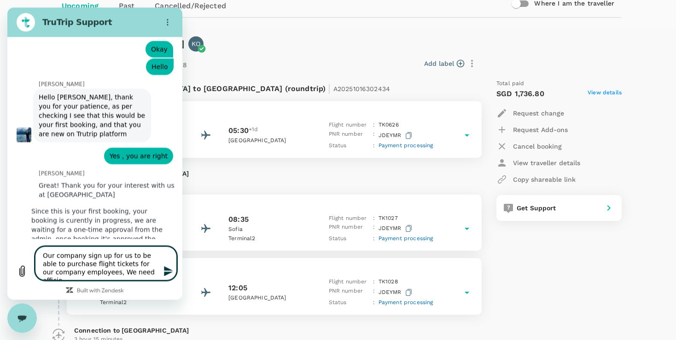
scroll to position [432, 0]
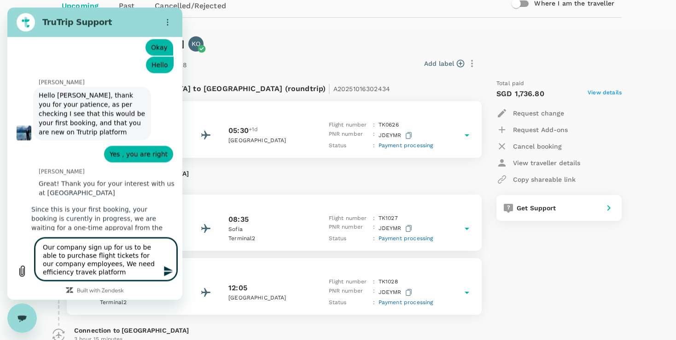
click at [59, 273] on textarea "Our company sign up for us to be able to purchase flight tickets for our compan…" at bounding box center [106, 259] width 142 height 42
click at [99, 273] on textarea "Our company sign up for us to be able to purchase flight tickets for our compan…" at bounding box center [106, 259] width 142 height 42
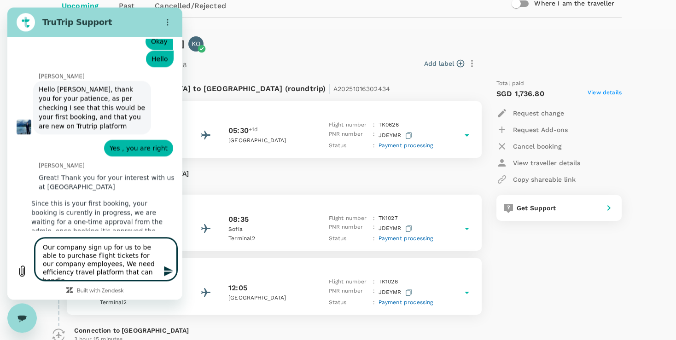
scroll to position [440, 0]
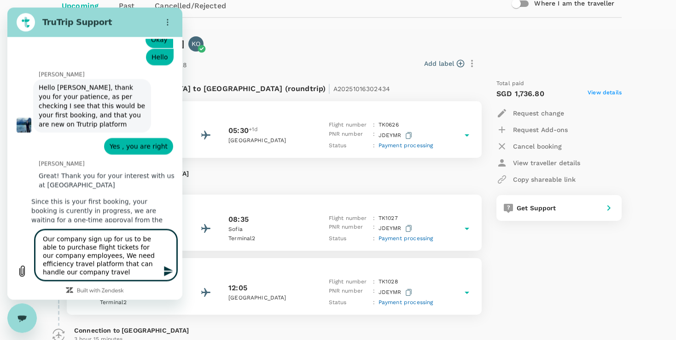
click at [70, 272] on textarea "Our company sign up for us to be able to purchase flight tickets for our compan…" at bounding box center [106, 255] width 142 height 51
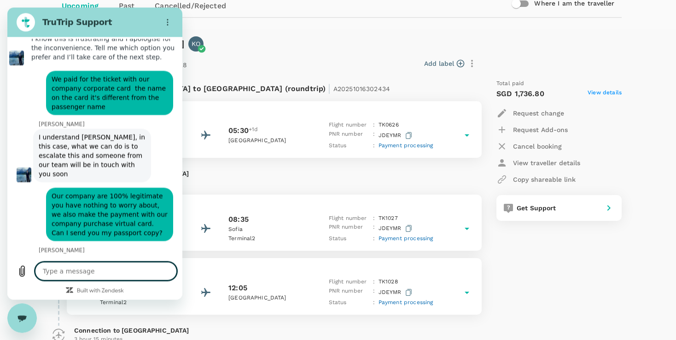
scroll to position [1059, 0]
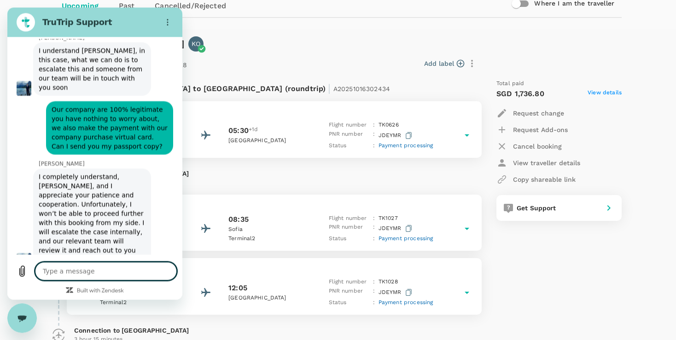
click at [121, 271] on textarea at bounding box center [106, 271] width 142 height 18
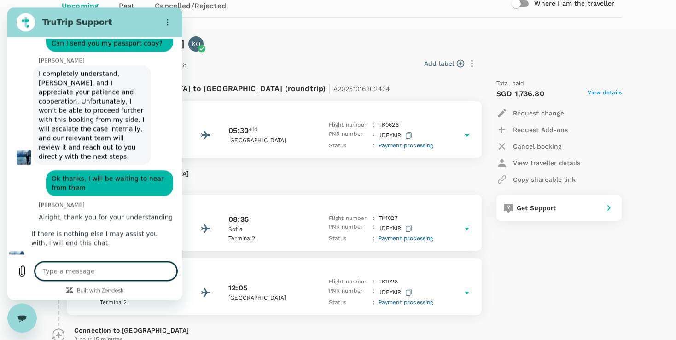
scroll to position [1162, 0]
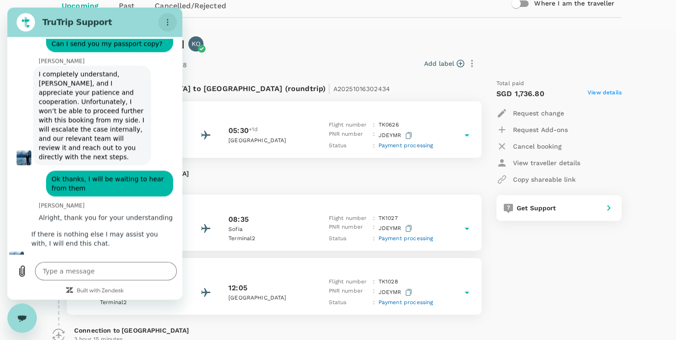
click at [167, 21] on icon "Options menu" at bounding box center [167, 21] width 7 height 7
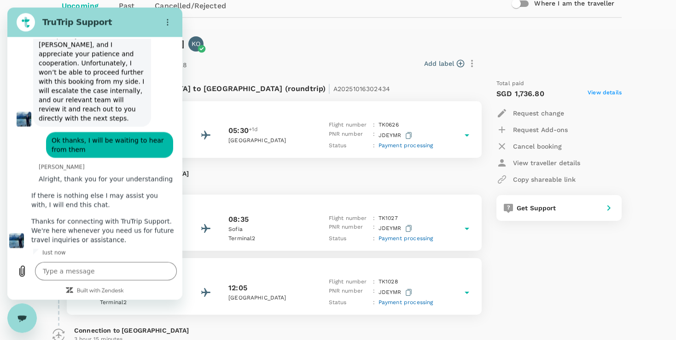
scroll to position [1202, 0]
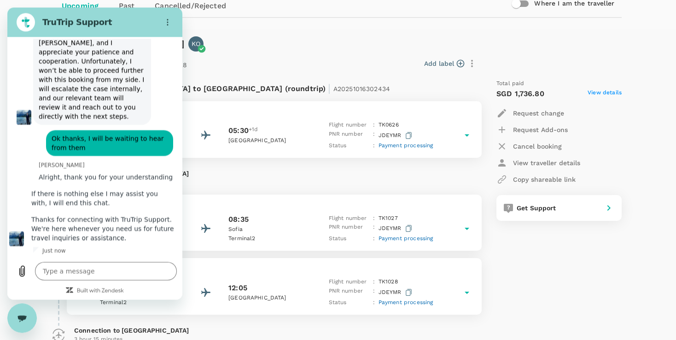
click at [21, 316] on icon "Close messaging window" at bounding box center [22, 318] width 10 height 6
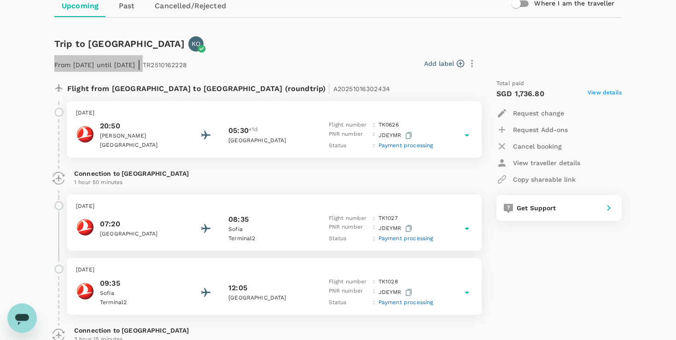
scroll to position [1147, 0]
click at [241, 49] on div "From [DATE] until [DATE] | TR2510162228 Add label Flight from [GEOGRAPHIC_DATA]…" at bounding box center [331, 230] width 582 height 386
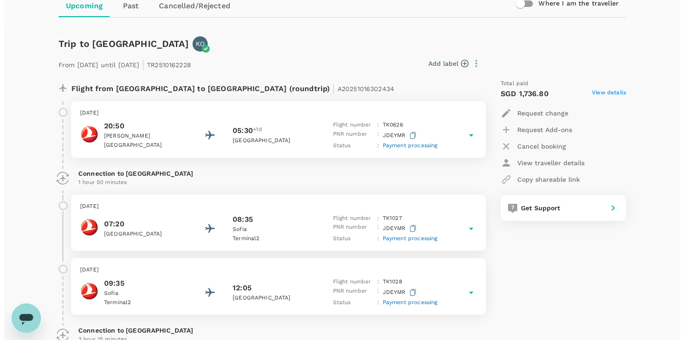
scroll to position [0, 0]
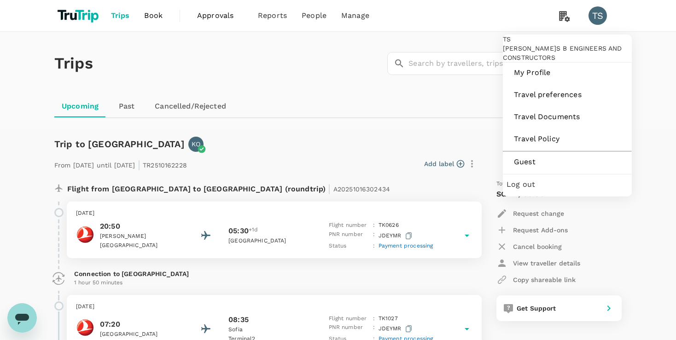
click at [595, 18] on div "TS" at bounding box center [597, 15] width 18 height 18
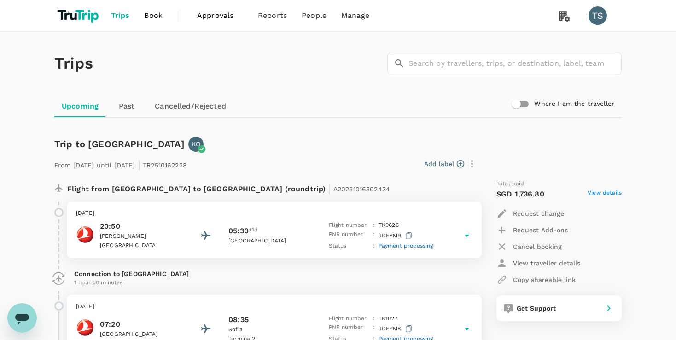
click at [595, 18] on div "TS" at bounding box center [597, 15] width 18 height 18
click at [118, 14] on span "Trips" at bounding box center [120, 15] width 19 height 11
click at [94, 110] on link "Upcoming" at bounding box center [80, 106] width 52 height 22
click at [181, 105] on link "Cancelled/Rejected" at bounding box center [190, 106] width 86 height 22
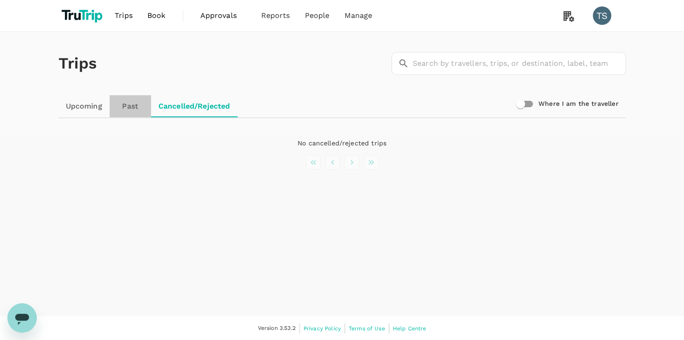
click at [135, 106] on link "Past" at bounding box center [130, 106] width 41 height 22
